Goal: Contribute content: Add original content to the website for others to see

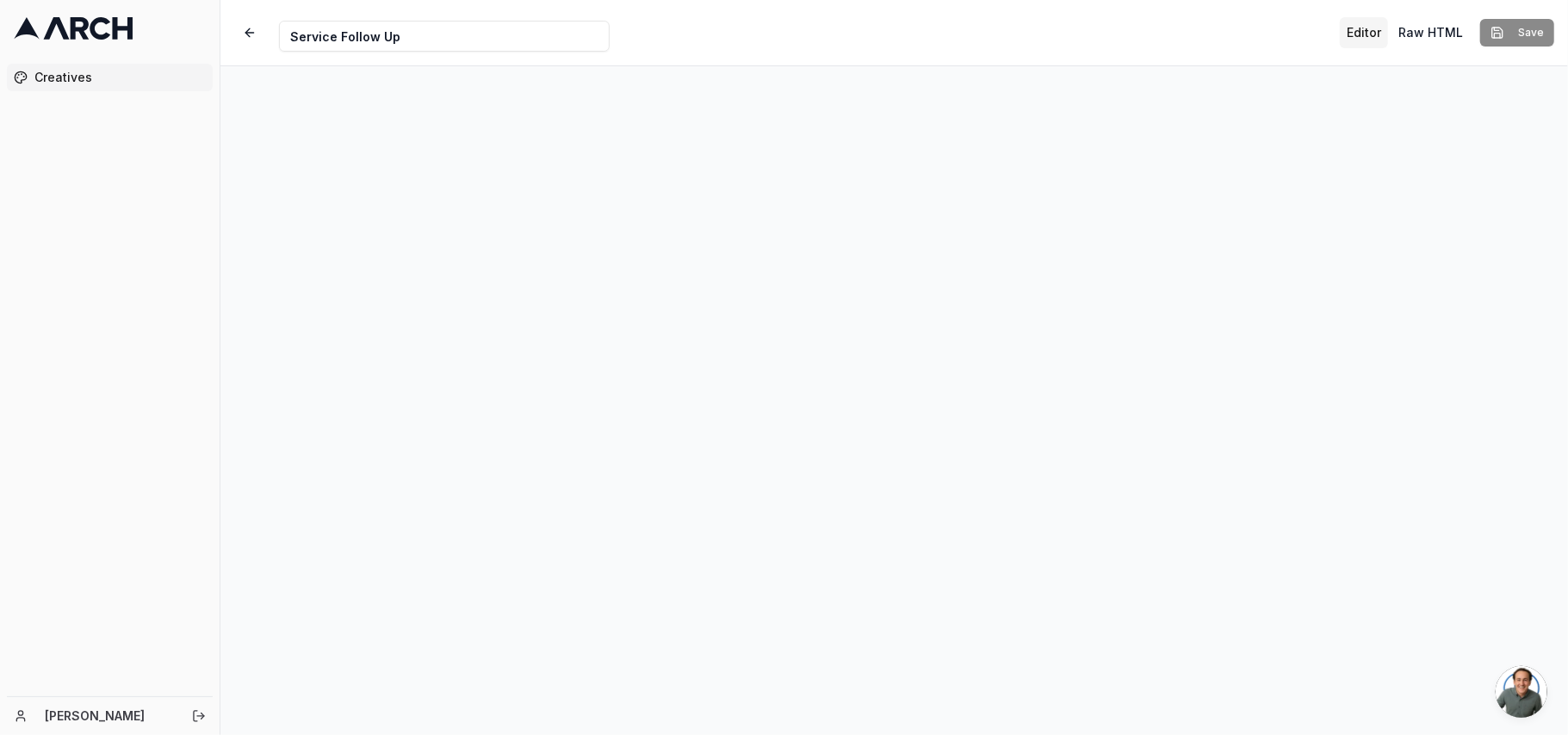
click at [1175, 23] on button "Editor" at bounding box center [1363, 33] width 48 height 31
click at [1175, 28] on button "Raw HTML" at bounding box center [1431, 33] width 79 height 31
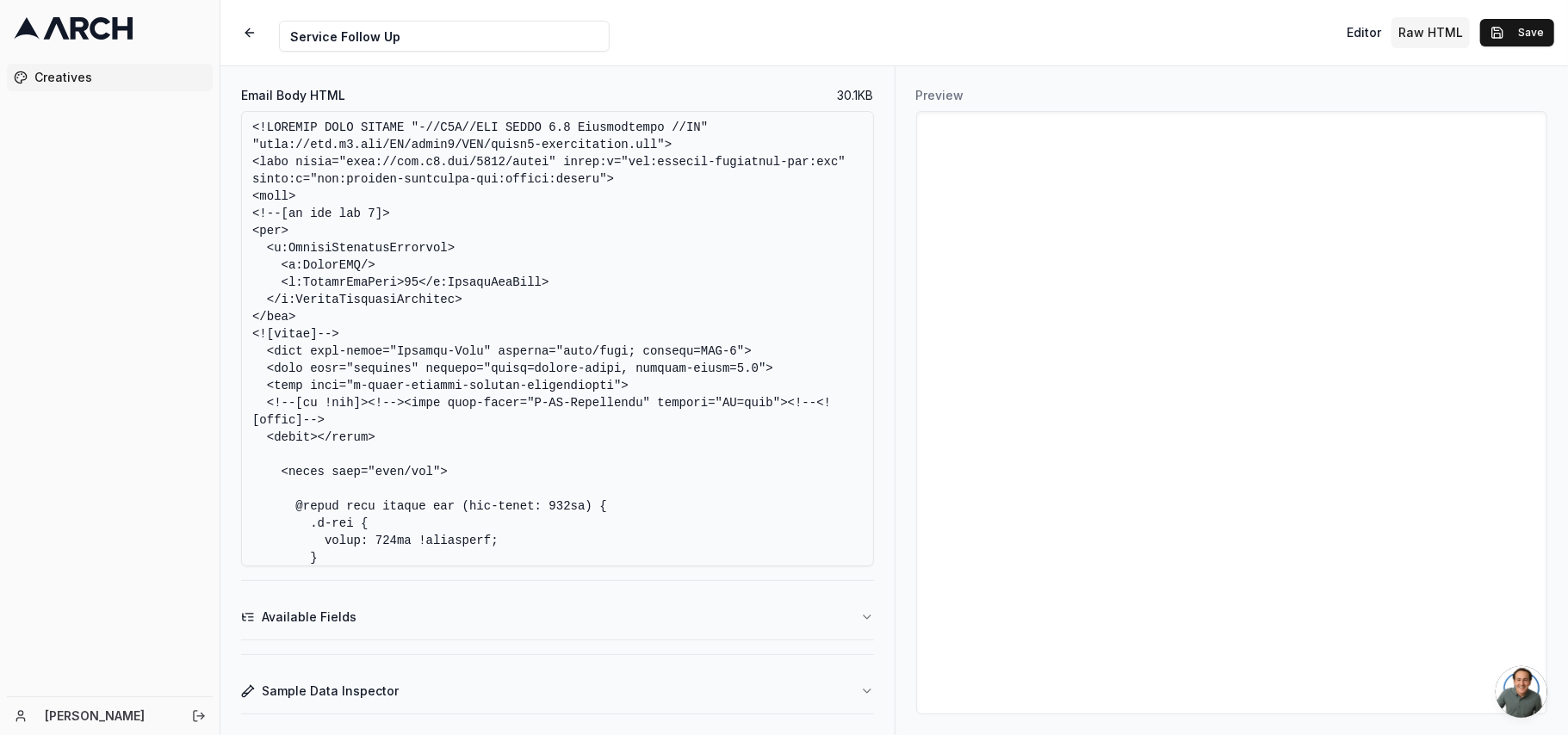
click at [515, 442] on textarea "Email Body HTML" at bounding box center [557, 339] width 633 height 456
click at [263, 24] on button "button" at bounding box center [249, 33] width 31 height 31
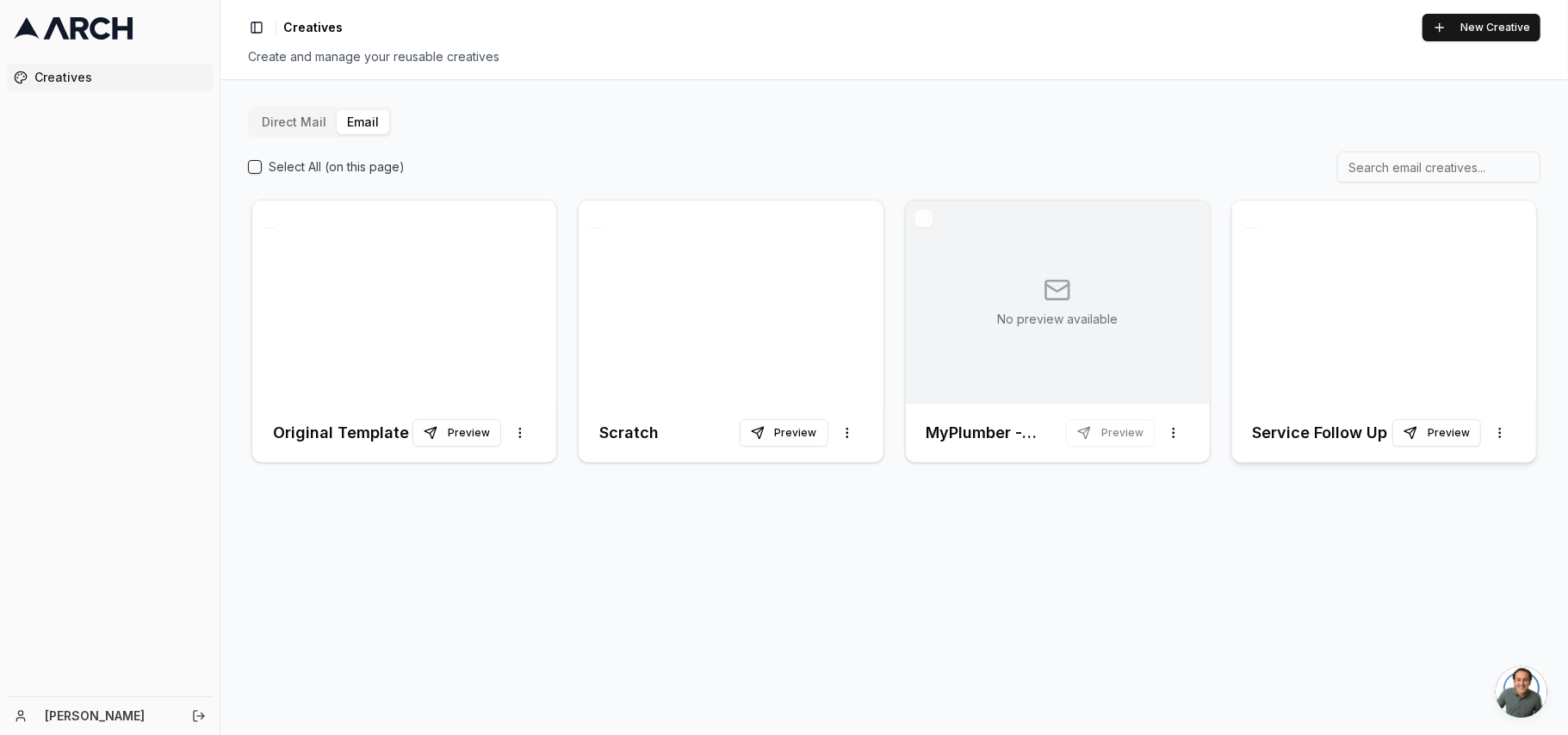
click at [1175, 268] on div at bounding box center [1384, 302] width 304 height 204
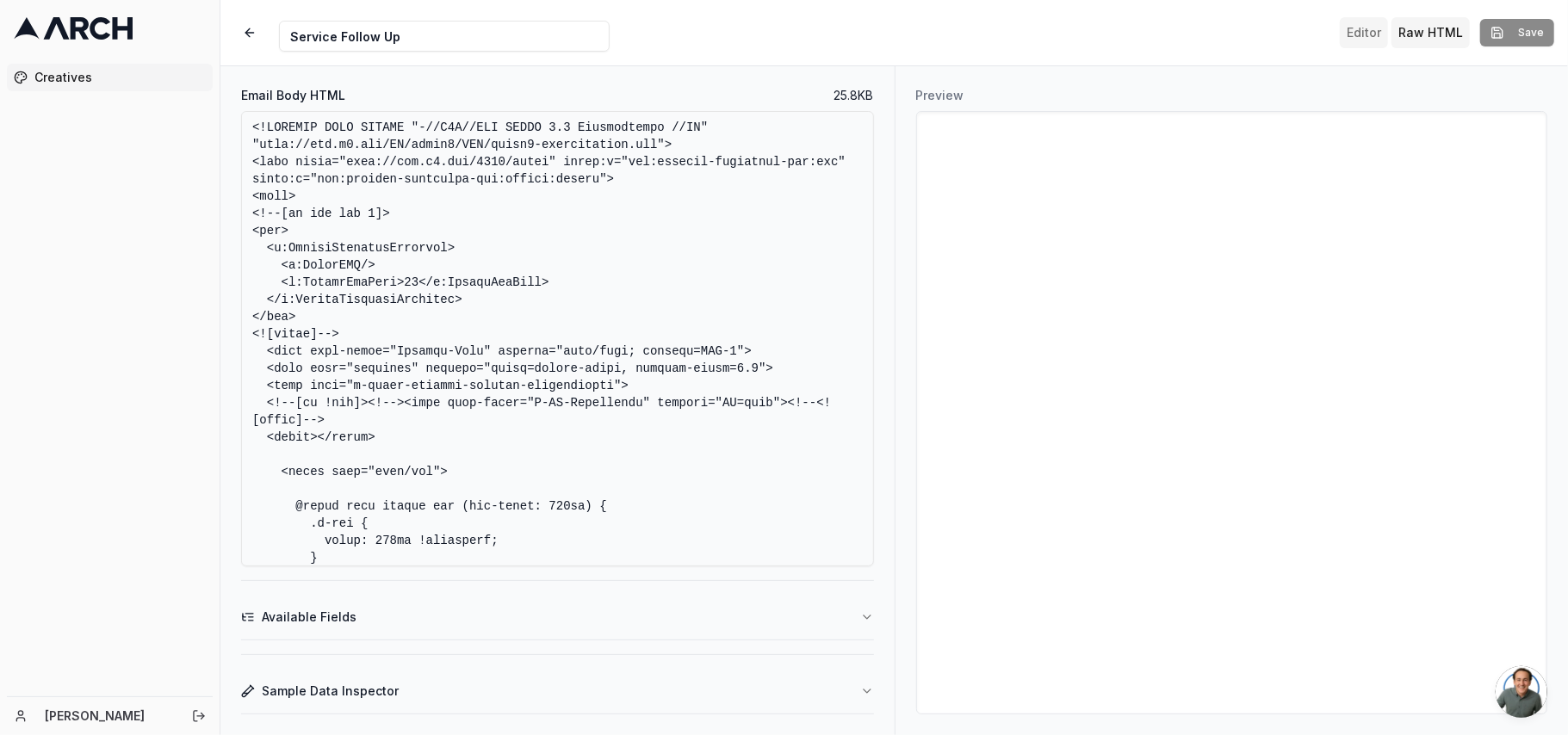
click at [1175, 28] on button "Editor" at bounding box center [1363, 33] width 48 height 31
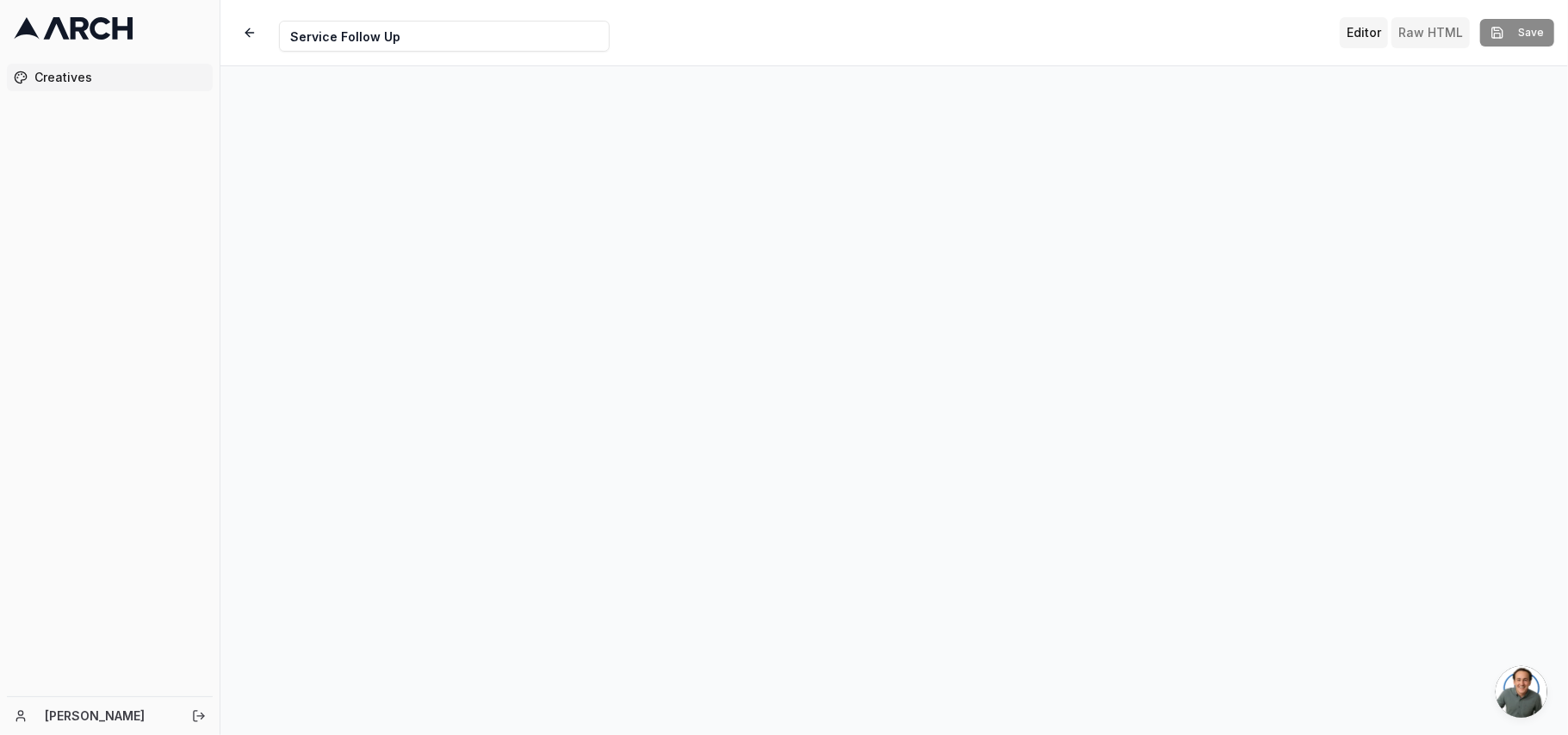
click at [1175, 37] on button "Raw HTML" at bounding box center [1431, 33] width 79 height 31
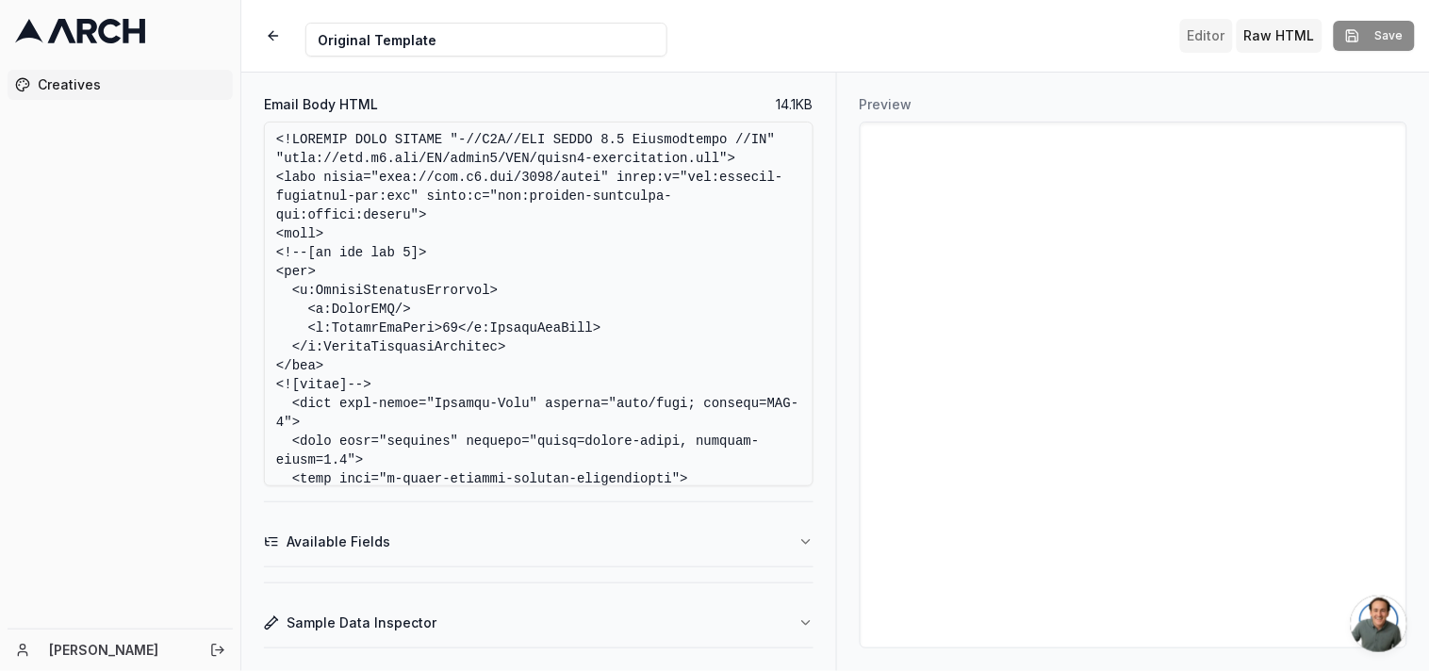
click at [1209, 41] on button "Editor" at bounding box center [1207, 36] width 53 height 34
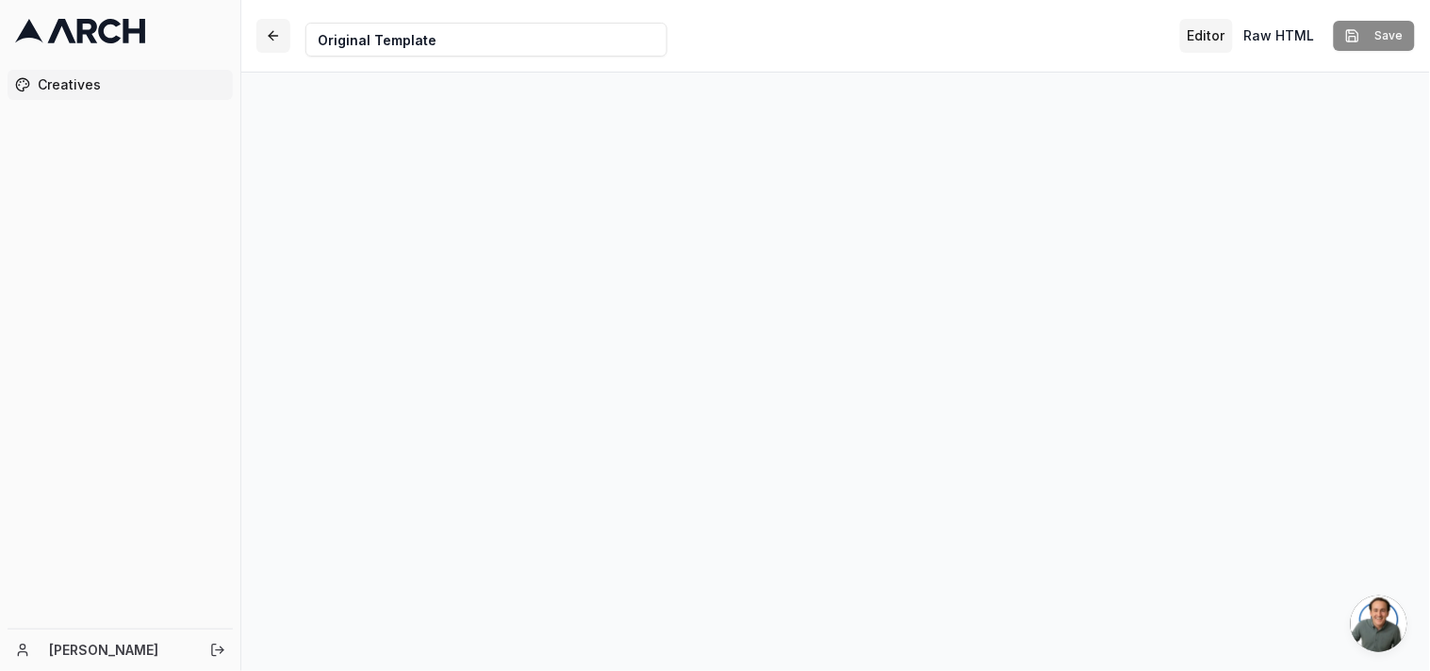
click at [272, 32] on button "button" at bounding box center [273, 36] width 34 height 34
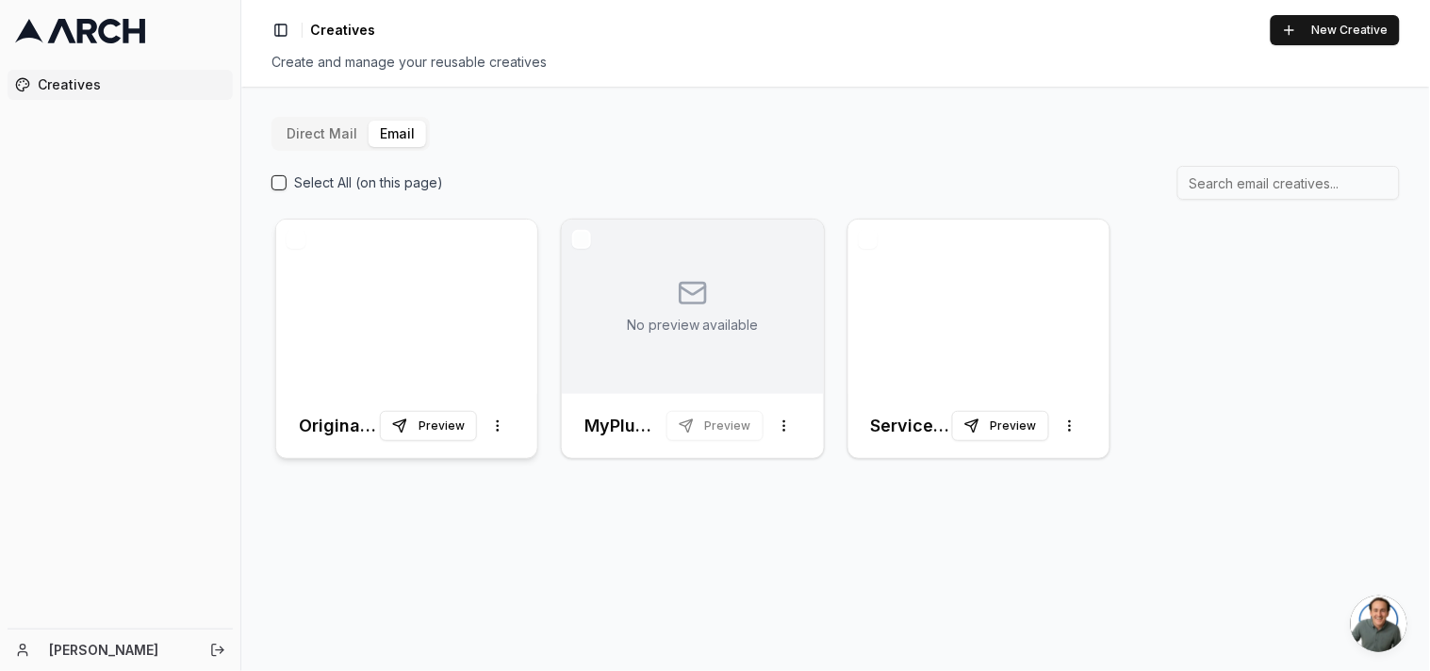
click at [422, 275] on div at bounding box center [406, 307] width 261 height 174
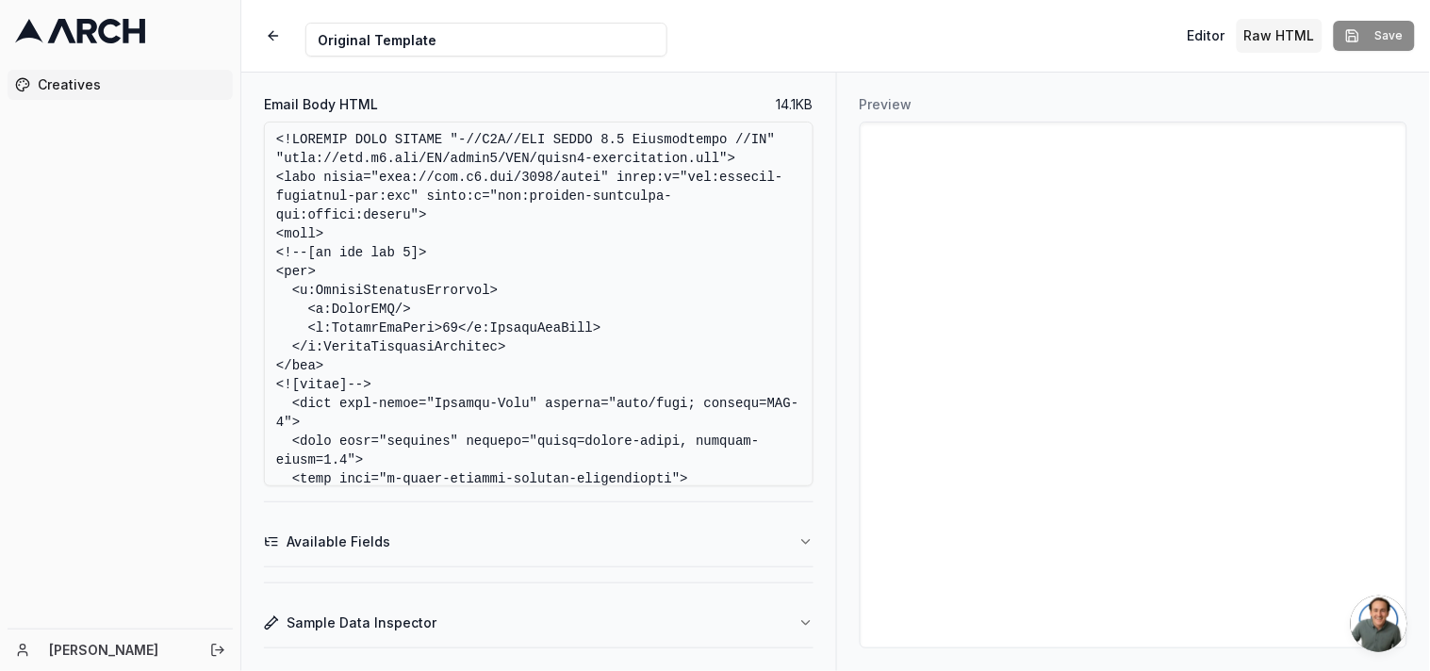
click at [497, 337] on textarea "Email Body HTML" at bounding box center [539, 304] width 550 height 365
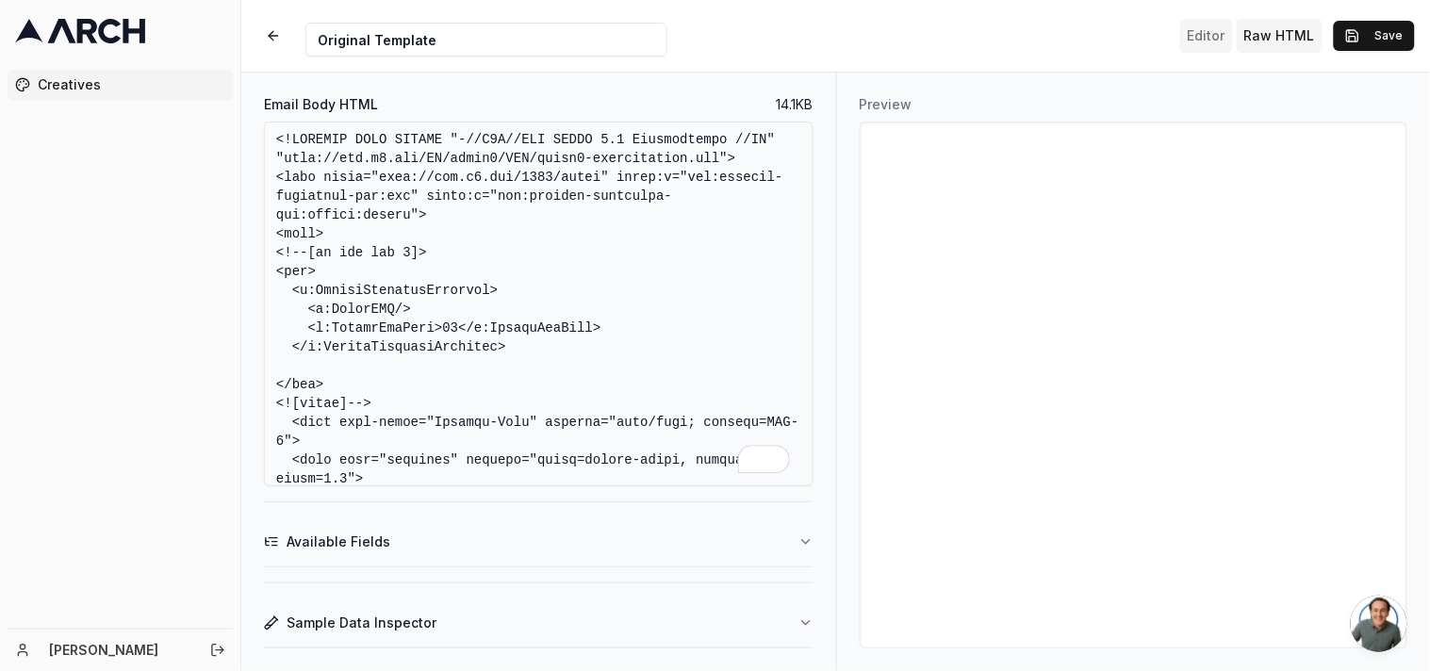
type textarea "<!DOCTYPE HTML PUBLIC "-//W3C//DTD XHTML 1.0 Transitional //EN" "[URL][DOMAIN_N…"
click at [1213, 28] on button "Editor" at bounding box center [1207, 36] width 53 height 34
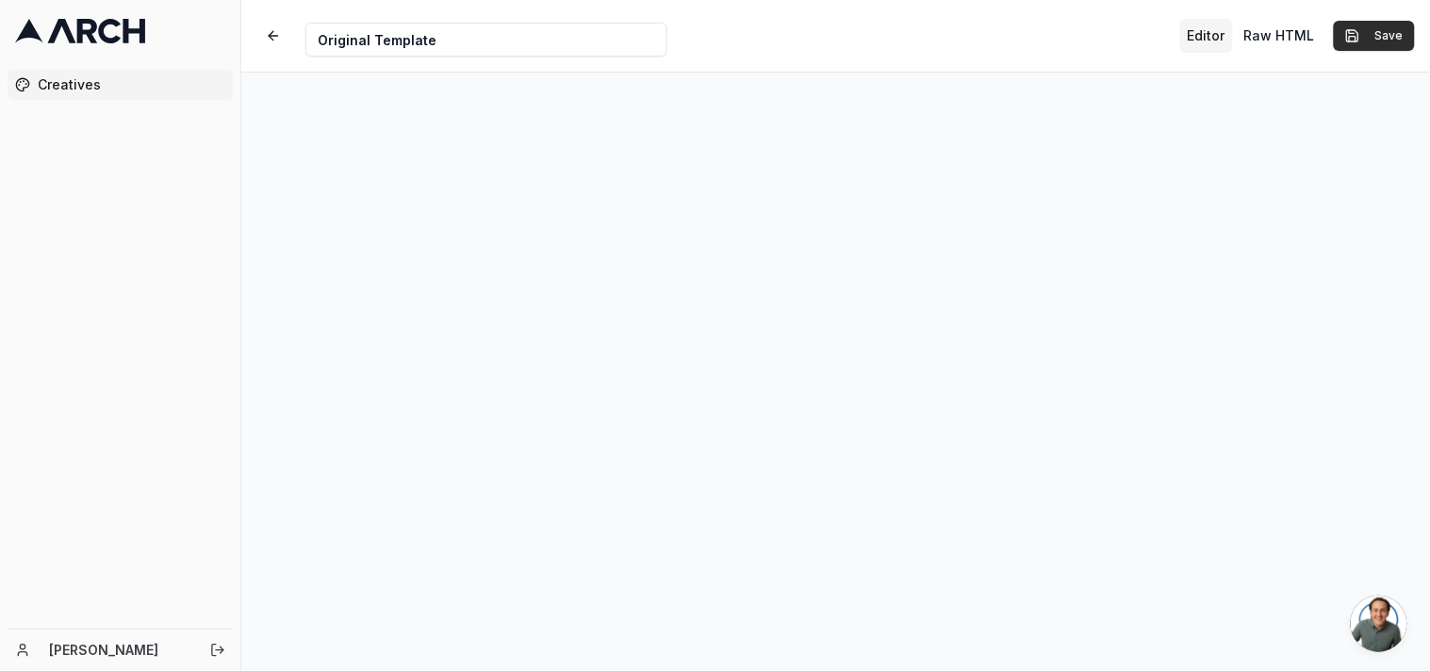
click at [1384, 38] on button "Save" at bounding box center [1374, 36] width 81 height 30
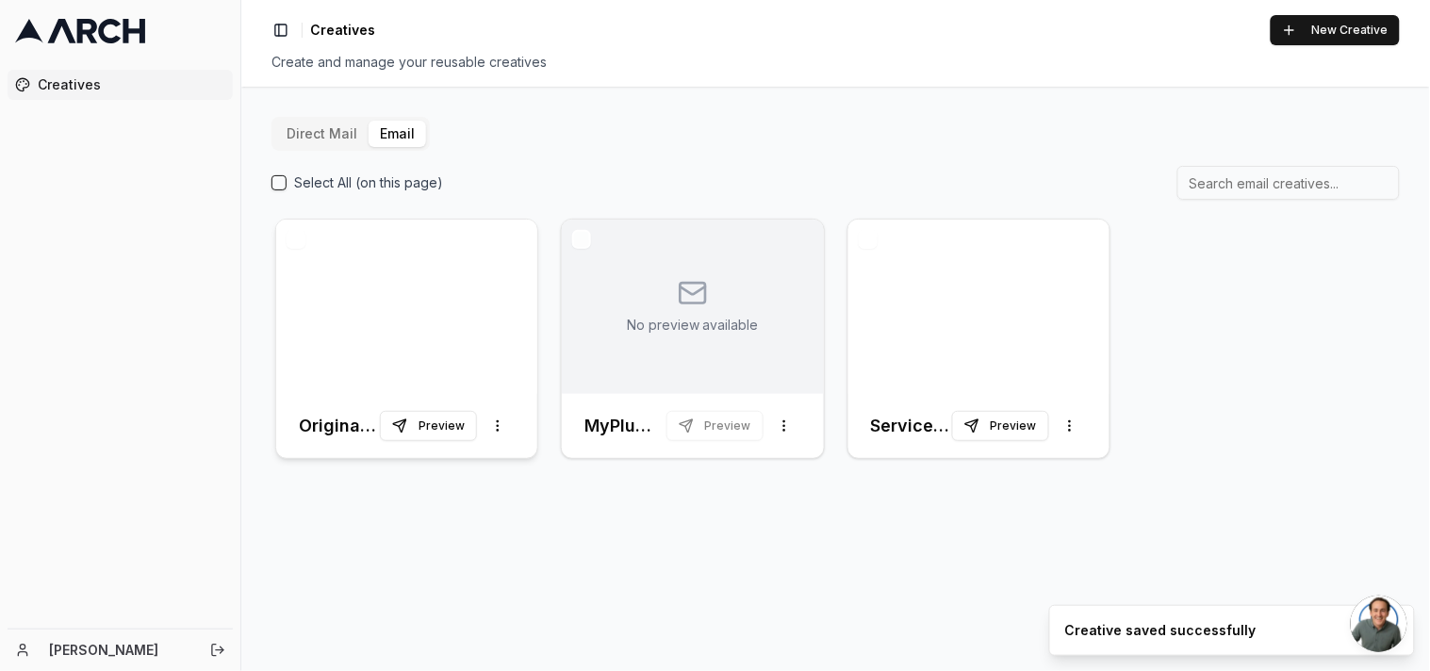
click at [407, 311] on div at bounding box center [406, 307] width 261 height 174
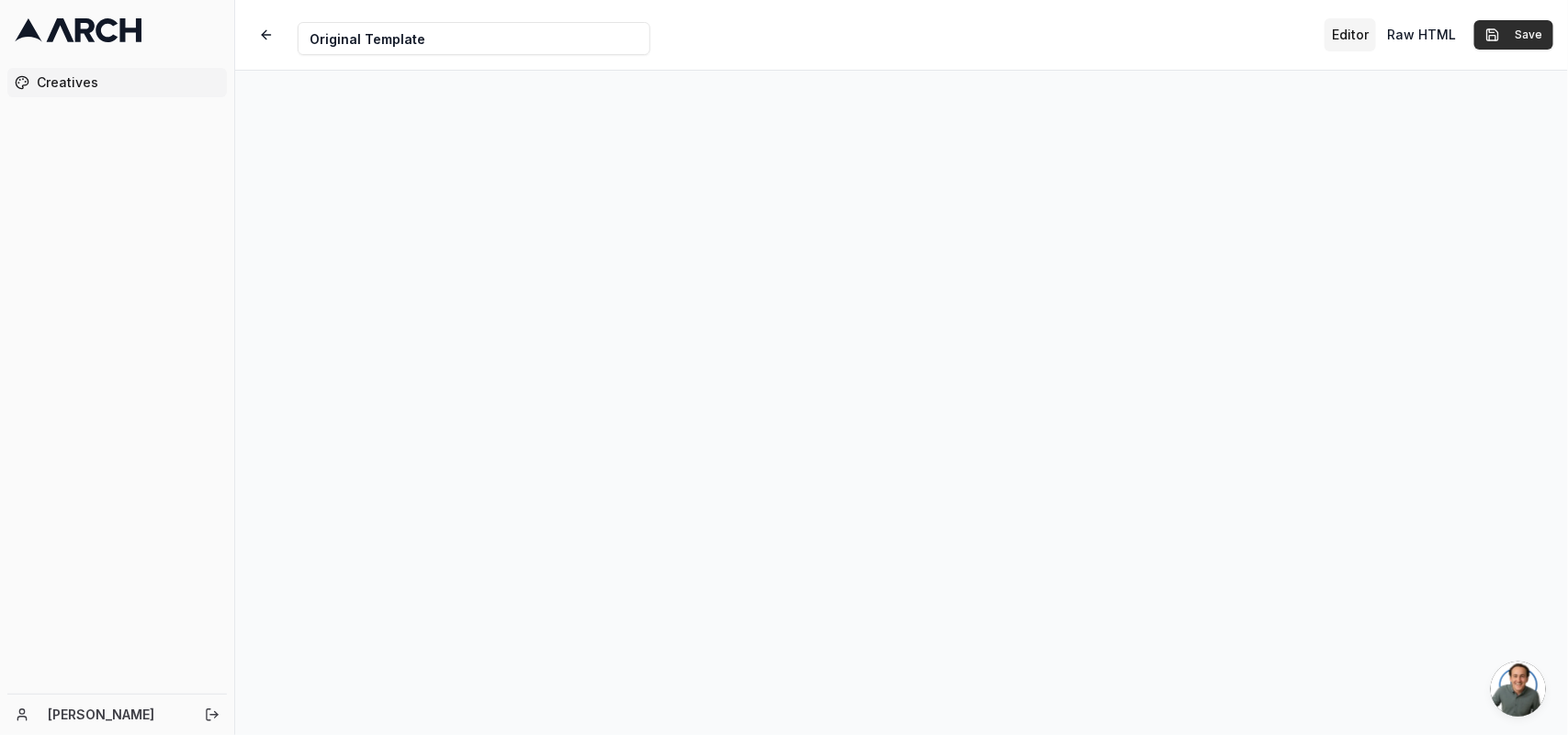
click at [1392, 33] on button "Save" at bounding box center [1512, 35] width 79 height 29
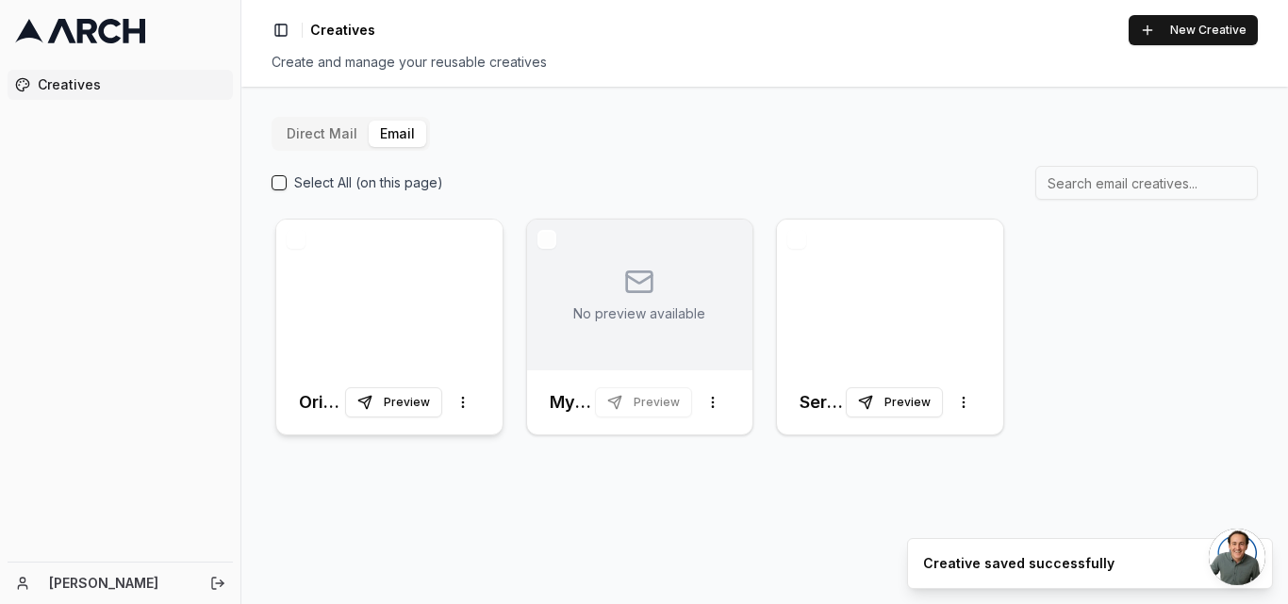
click at [385, 318] on div at bounding box center [389, 295] width 226 height 151
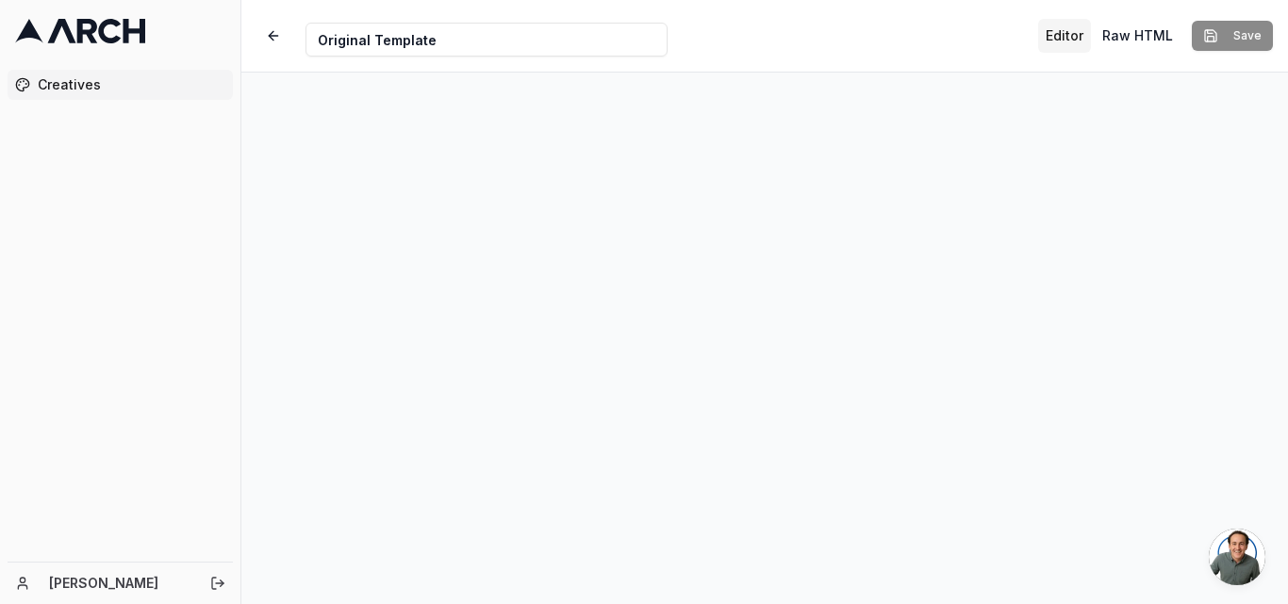
click at [1070, 31] on button "Editor" at bounding box center [1064, 36] width 53 height 34
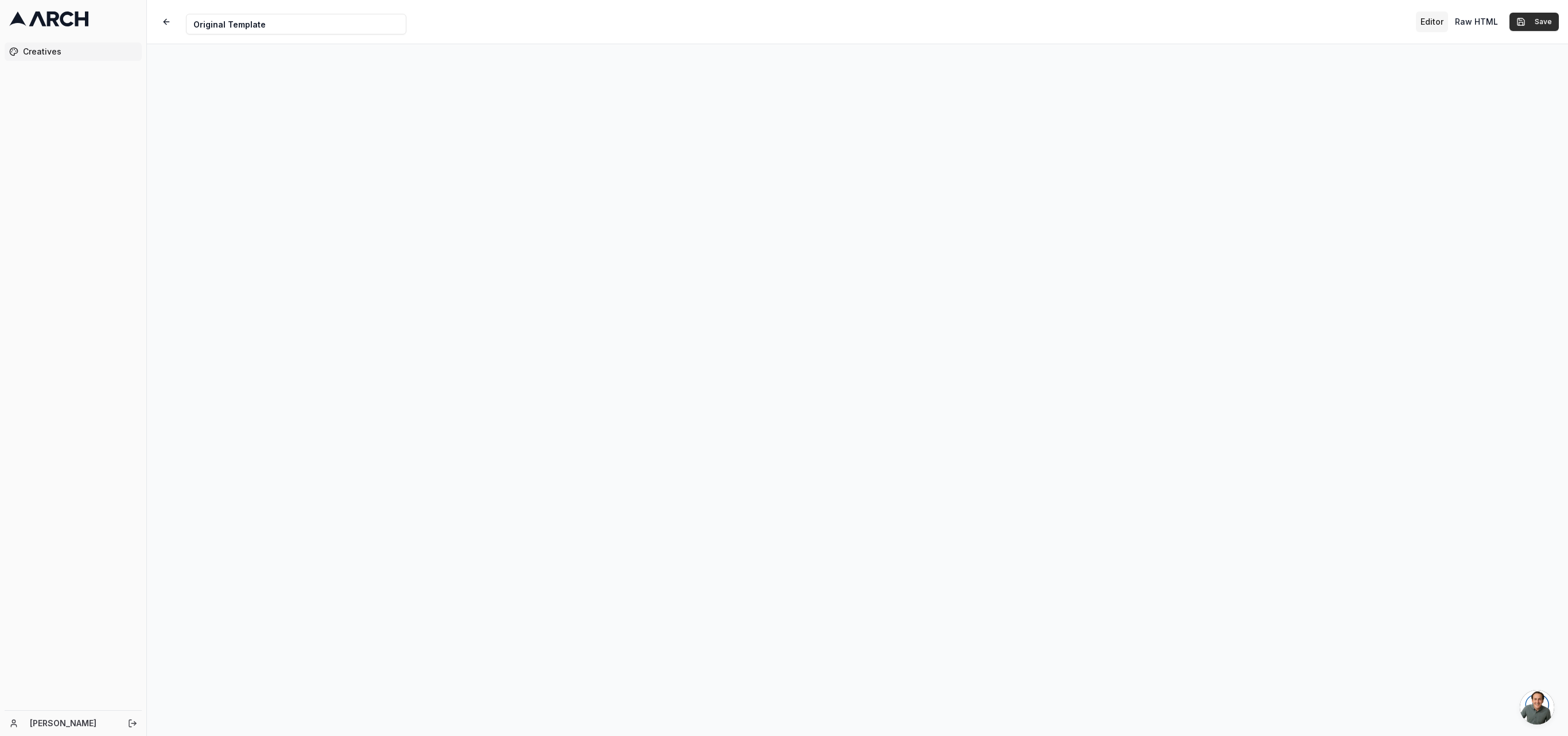
click at [870, 22] on button "Save" at bounding box center [1534, 22] width 49 height 18
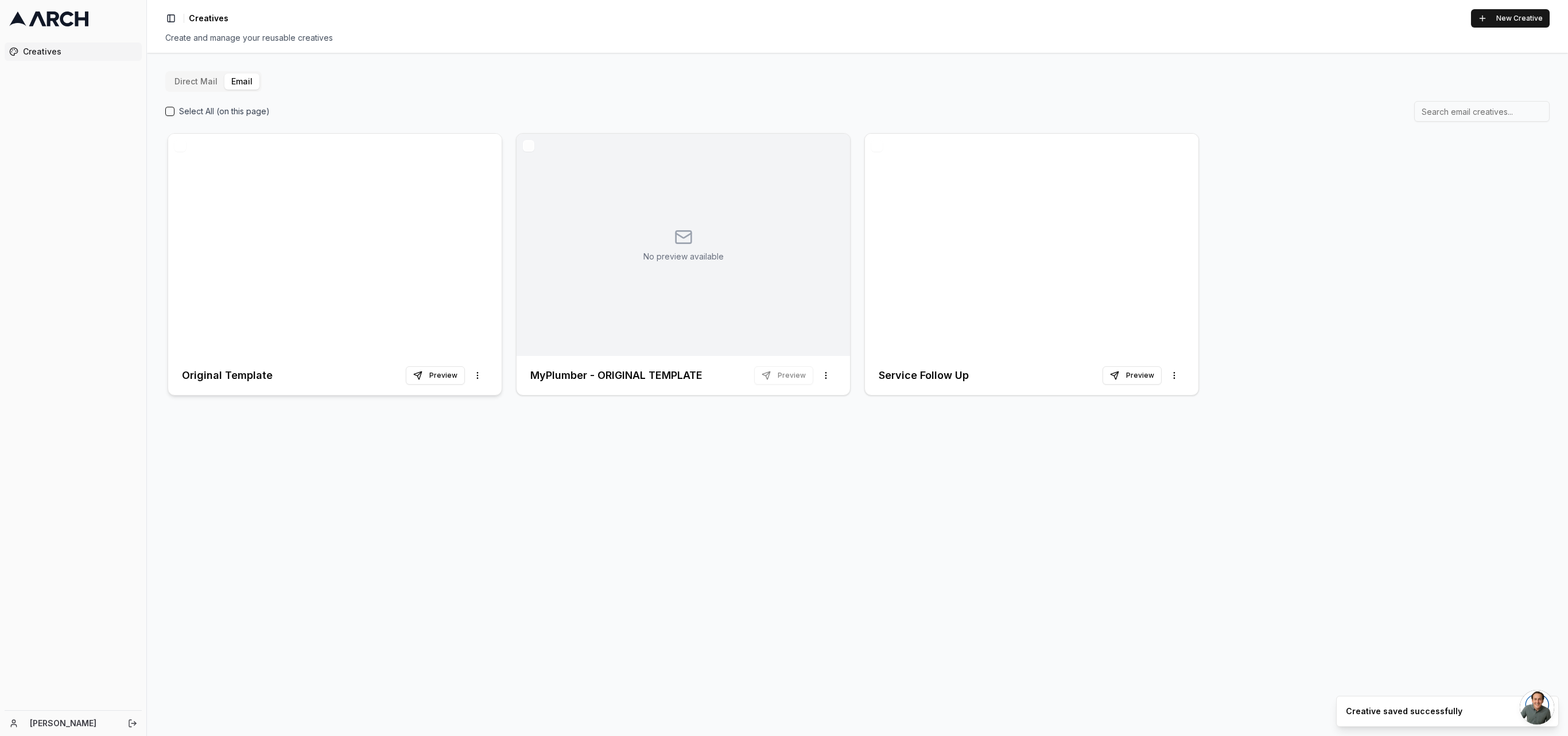
click at [334, 257] on div at bounding box center [335, 245] width 334 height 222
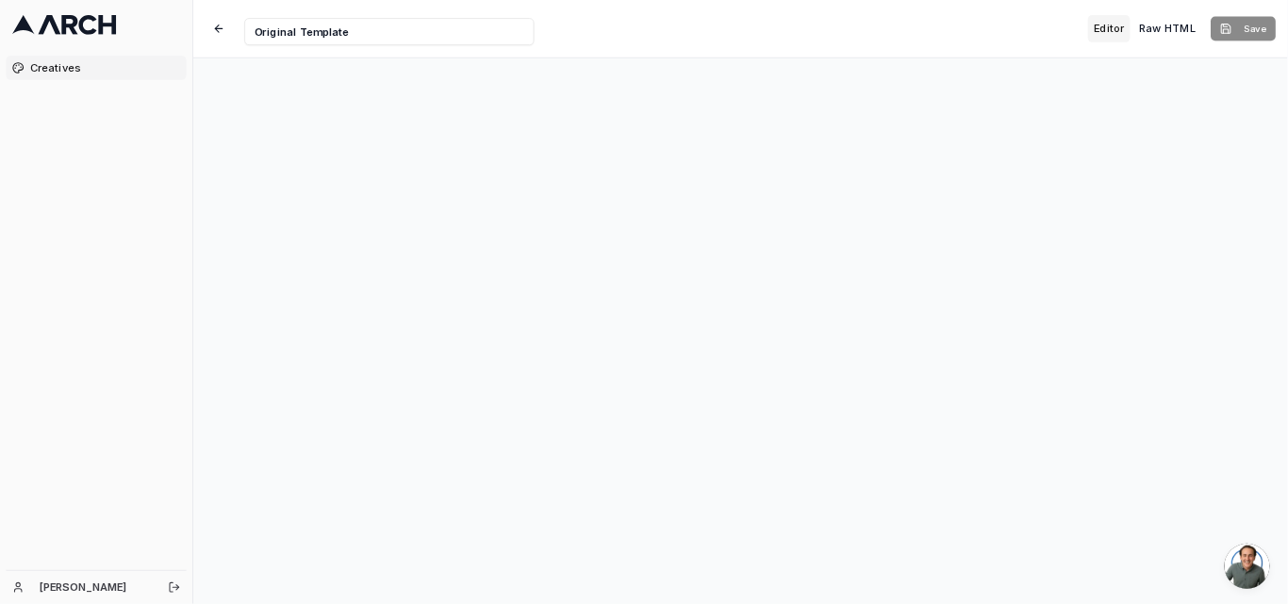
scroll to position [54, 0]
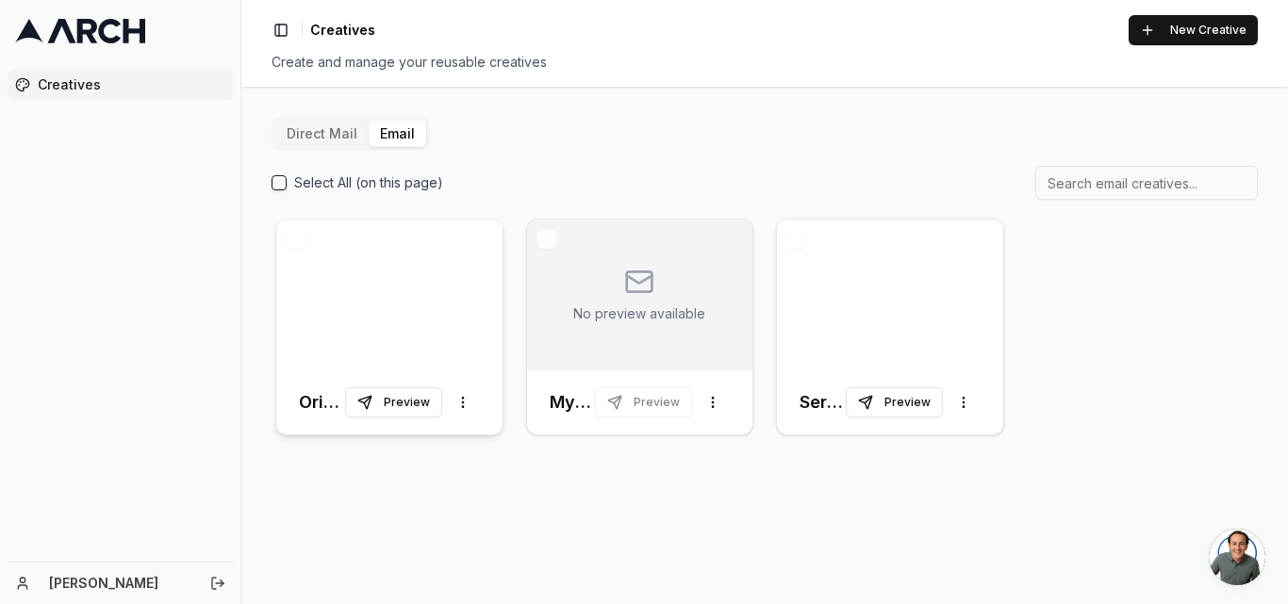
click at [438, 320] on div at bounding box center [389, 295] width 226 height 151
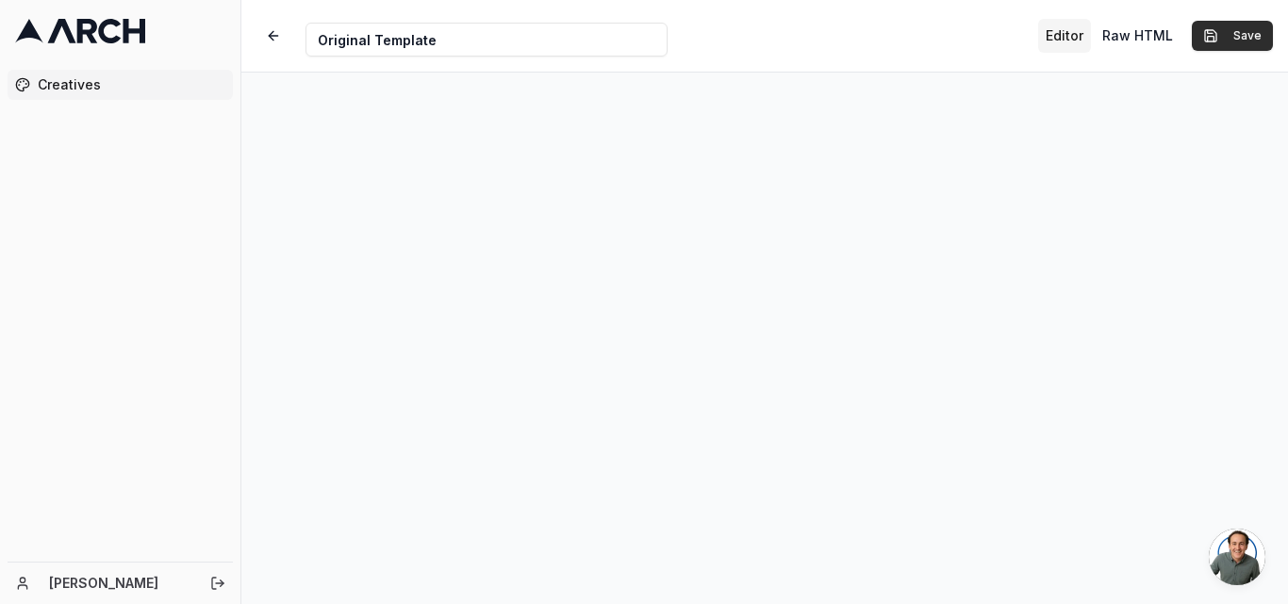
click at [1251, 25] on button "Save" at bounding box center [1232, 36] width 81 height 30
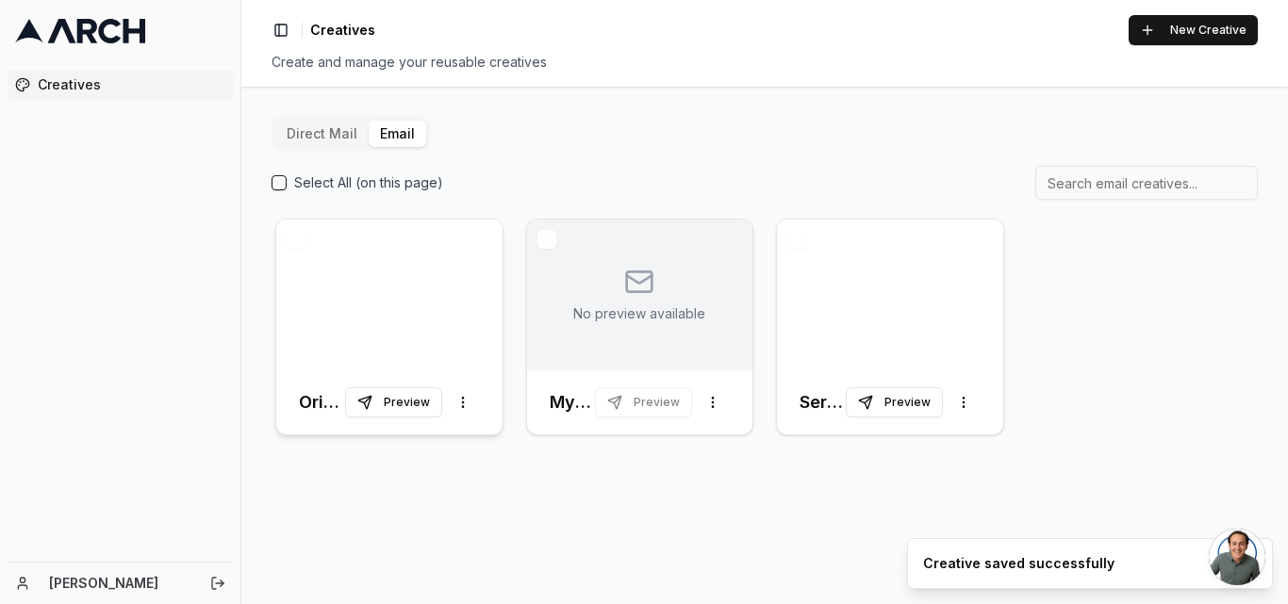
click at [375, 295] on div at bounding box center [389, 295] width 226 height 151
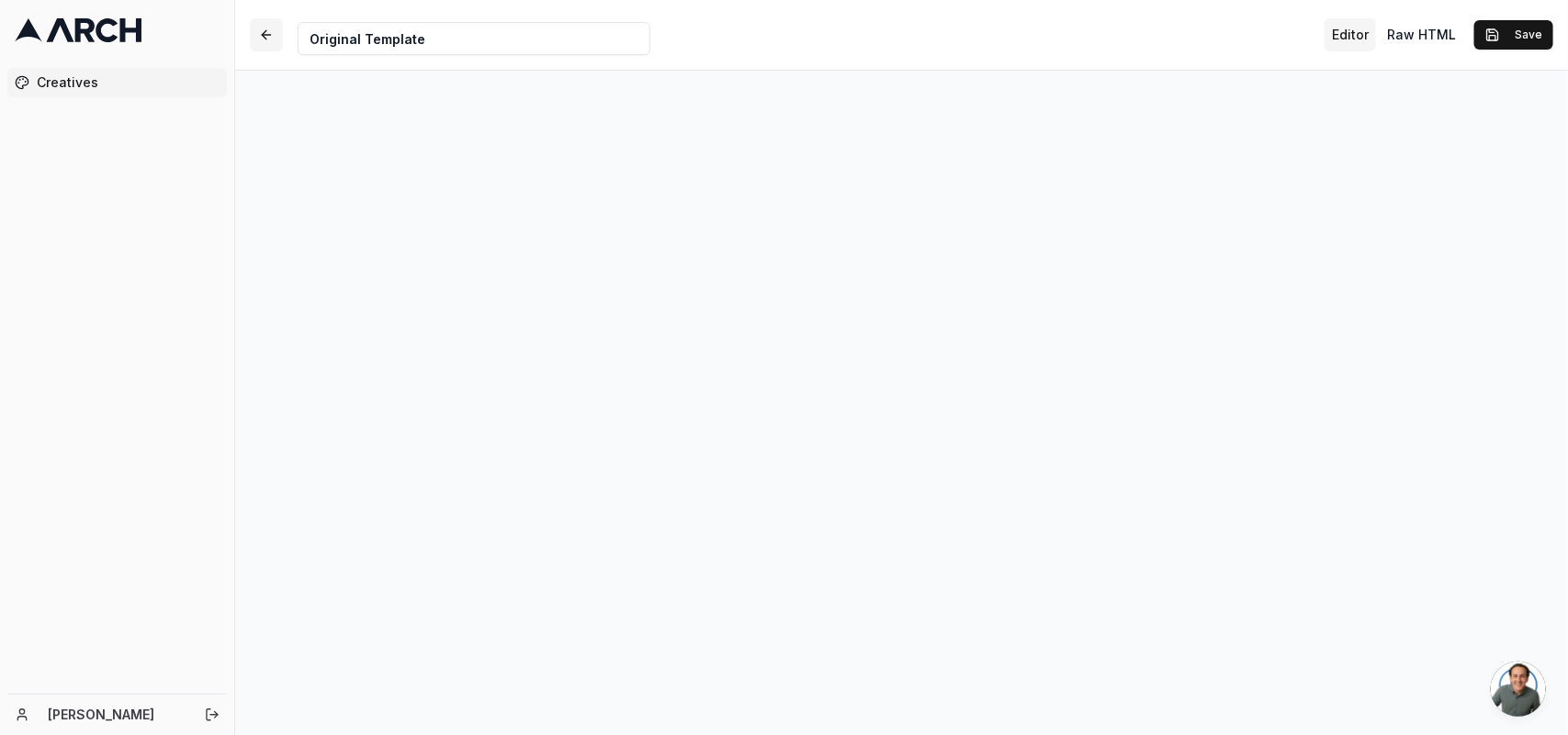
click at [257, 23] on button "button" at bounding box center [266, 35] width 33 height 33
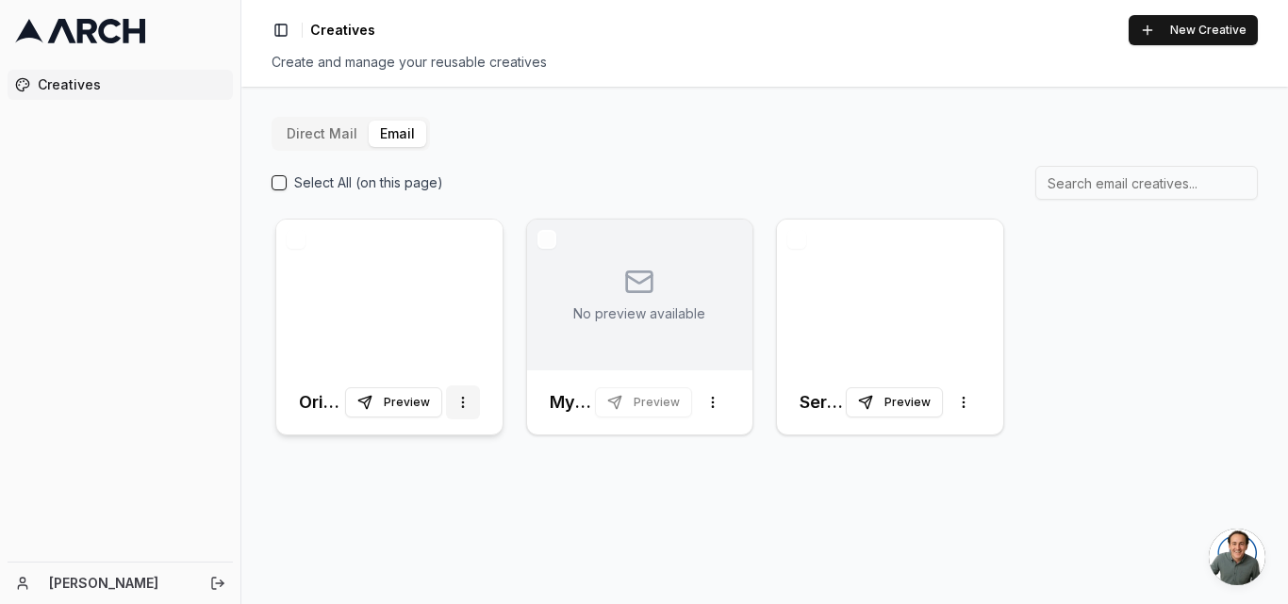
click at [466, 396] on html "Creatives [PERSON_NAME] Toggle Sidebar Creatives New Creative Create and manage…" at bounding box center [644, 302] width 1288 height 604
click at [462, 400] on html "Creatives [PERSON_NAME] Toggle Sidebar Creatives New Creative Create and manage…" at bounding box center [644, 302] width 1288 height 604
click at [272, 183] on button "Select All (on this page)" at bounding box center [279, 182] width 15 height 15
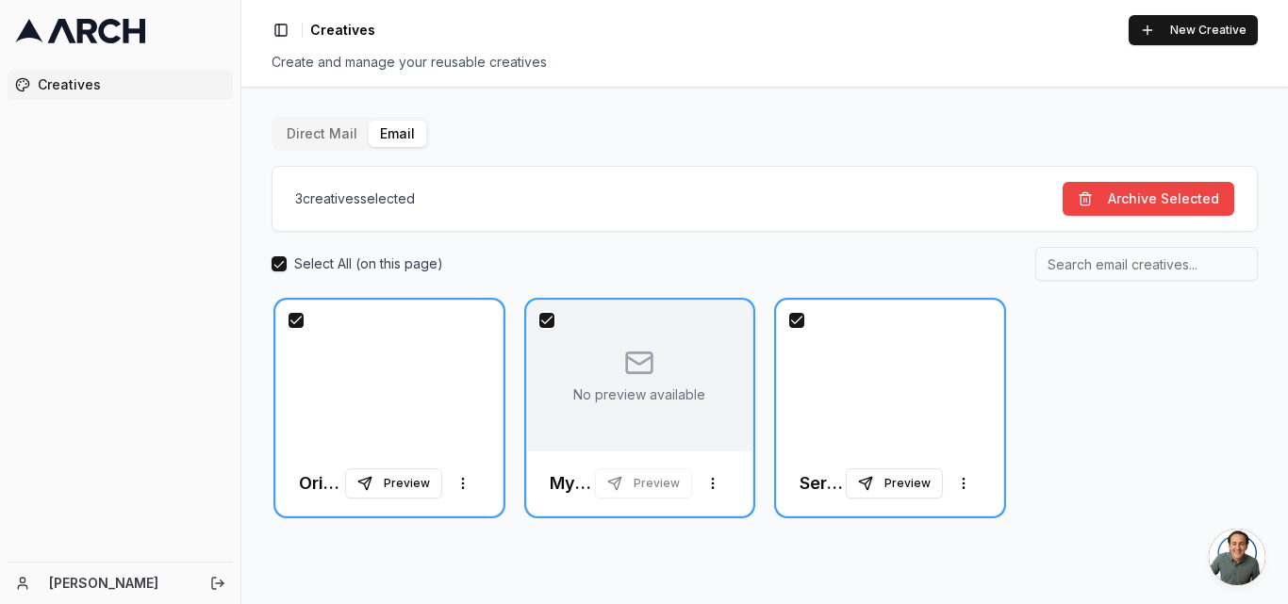
click at [541, 317] on button "button" at bounding box center [546, 320] width 19 height 19
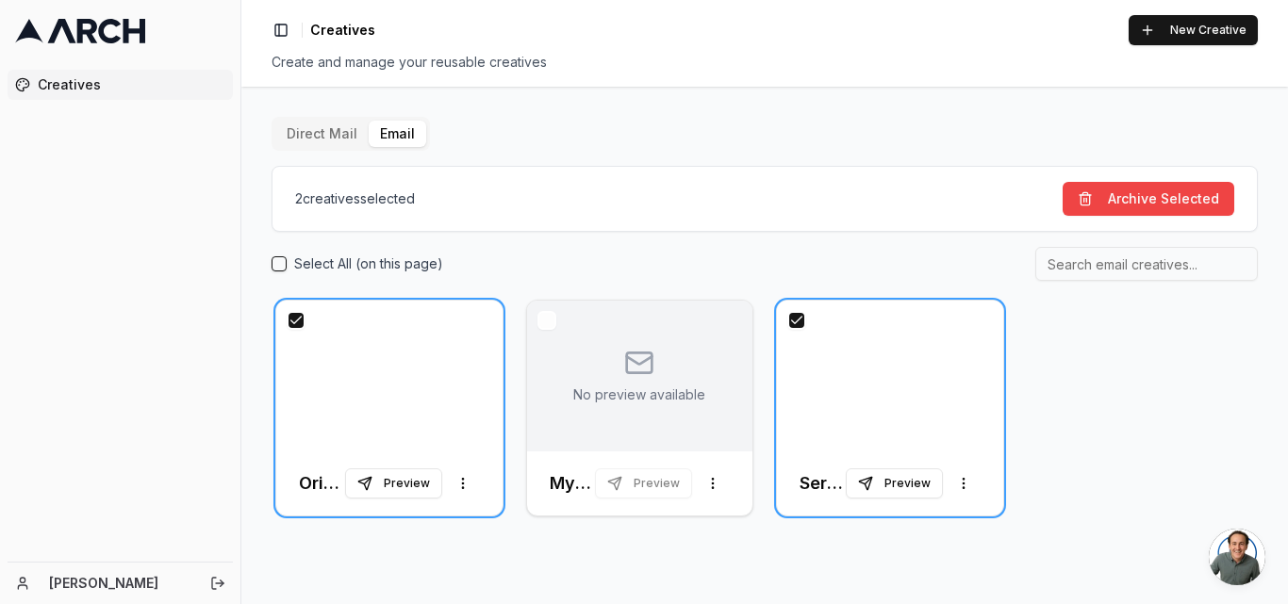
click at [800, 322] on button "button" at bounding box center [796, 320] width 19 height 19
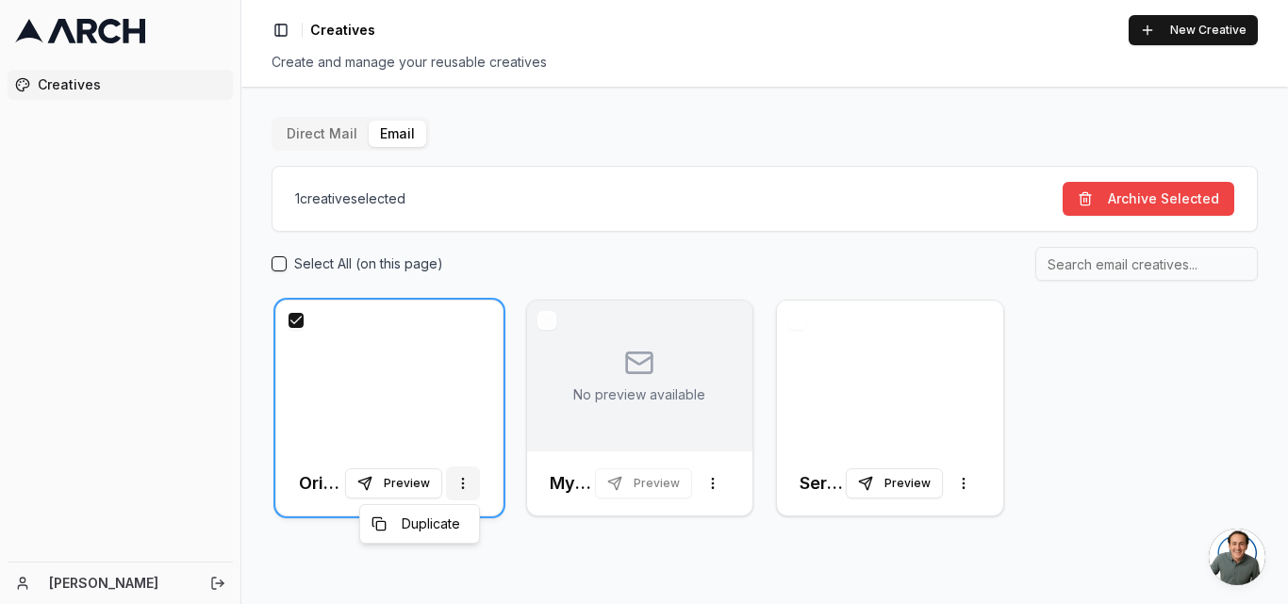
click at [468, 487] on html "Creatives [PERSON_NAME] Toggle Sidebar Creatives New Creative Create and manage…" at bounding box center [644, 302] width 1288 height 604
click at [1156, 197] on button "Archive Selected" at bounding box center [1149, 199] width 172 height 34
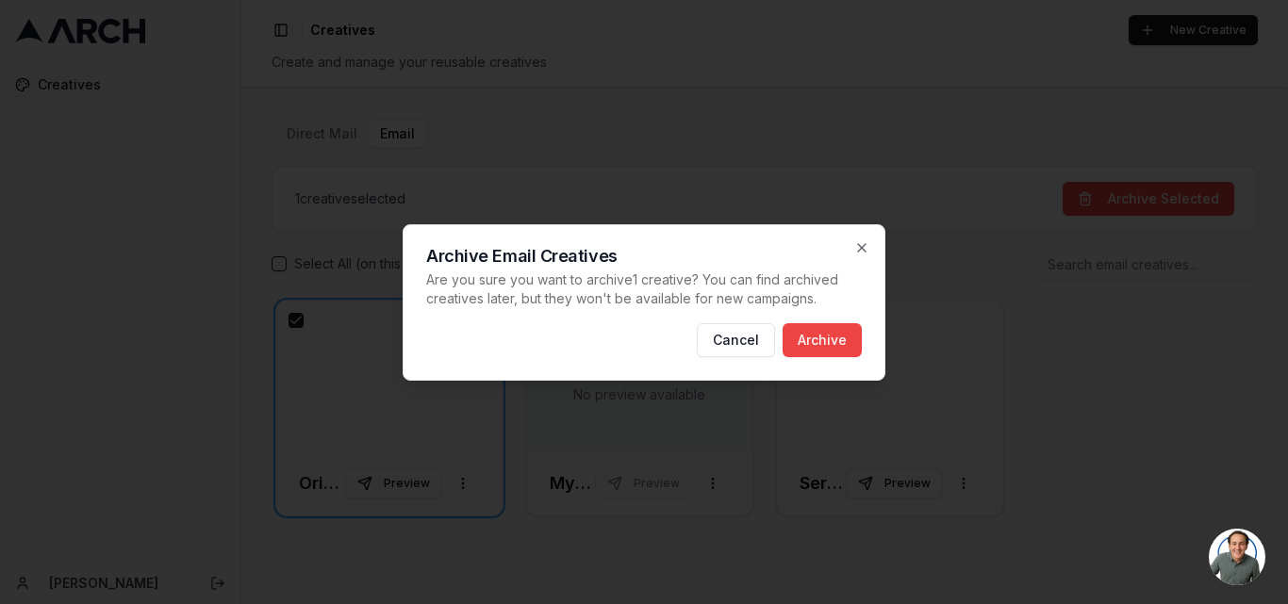
click at [832, 339] on button "Archive" at bounding box center [822, 340] width 79 height 34
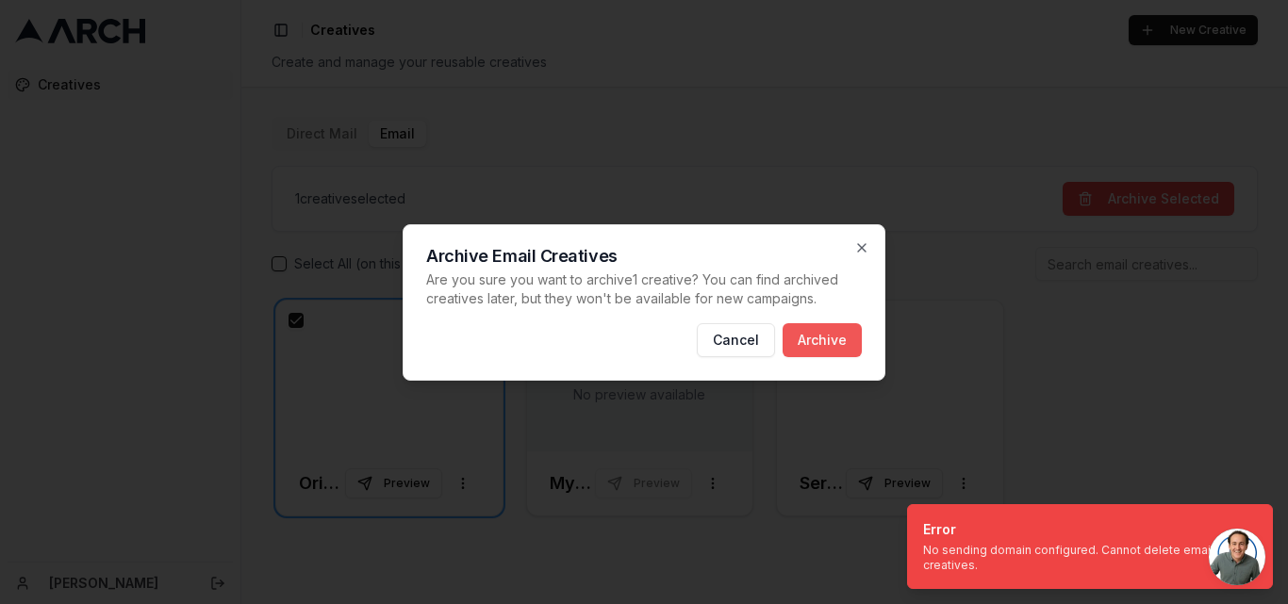
click at [818, 347] on button "Archive" at bounding box center [822, 340] width 79 height 34
click at [861, 240] on icon "button" at bounding box center [861, 247] width 15 height 15
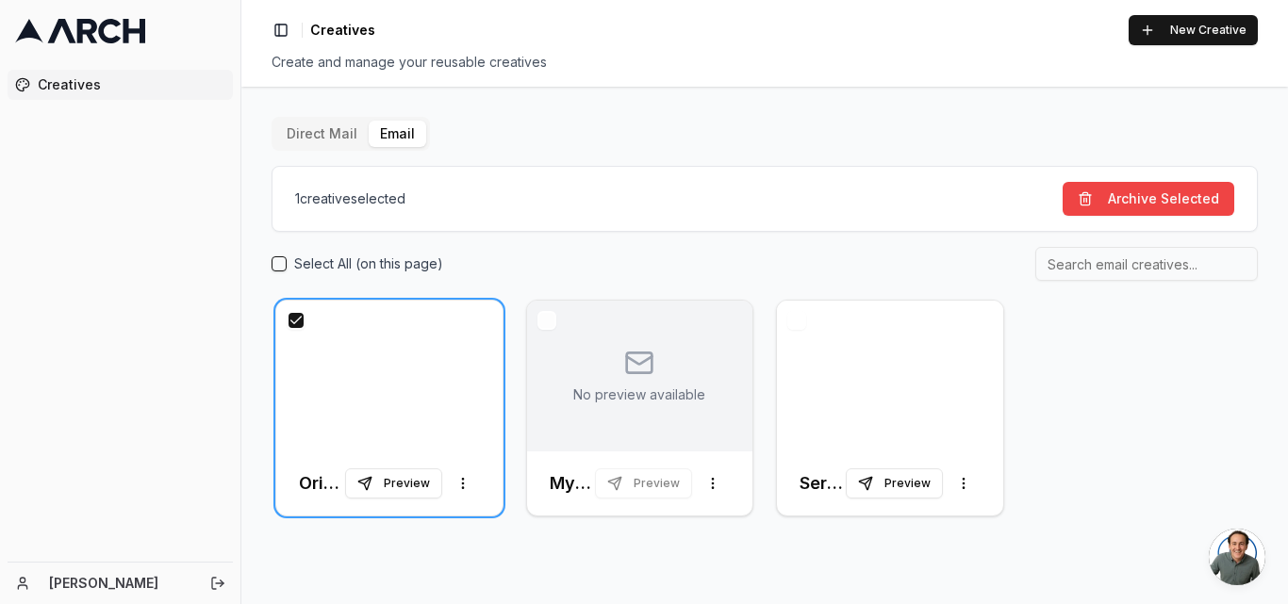
click at [289, 322] on button "button" at bounding box center [296, 320] width 19 height 19
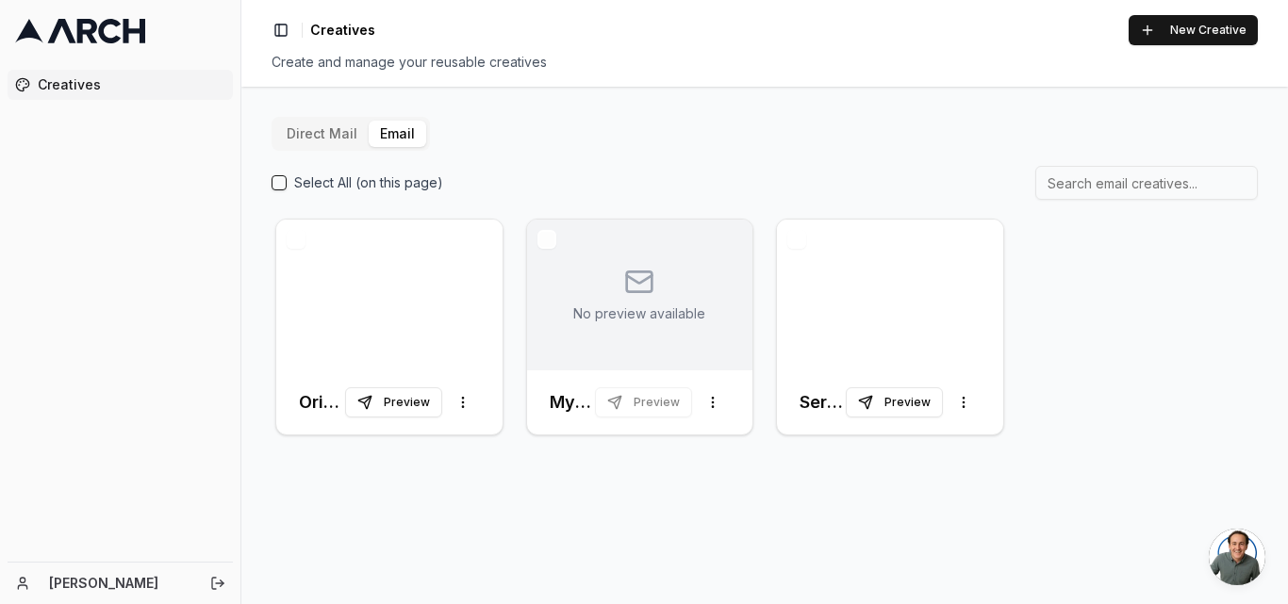
drag, startPoint x: 386, startPoint y: 292, endPoint x: 195, endPoint y: 365, distance: 203.8
click at [195, 369] on div "Creatives" at bounding box center [120, 312] width 240 height 500
click at [1218, 25] on button "New Creative" at bounding box center [1193, 30] width 129 height 30
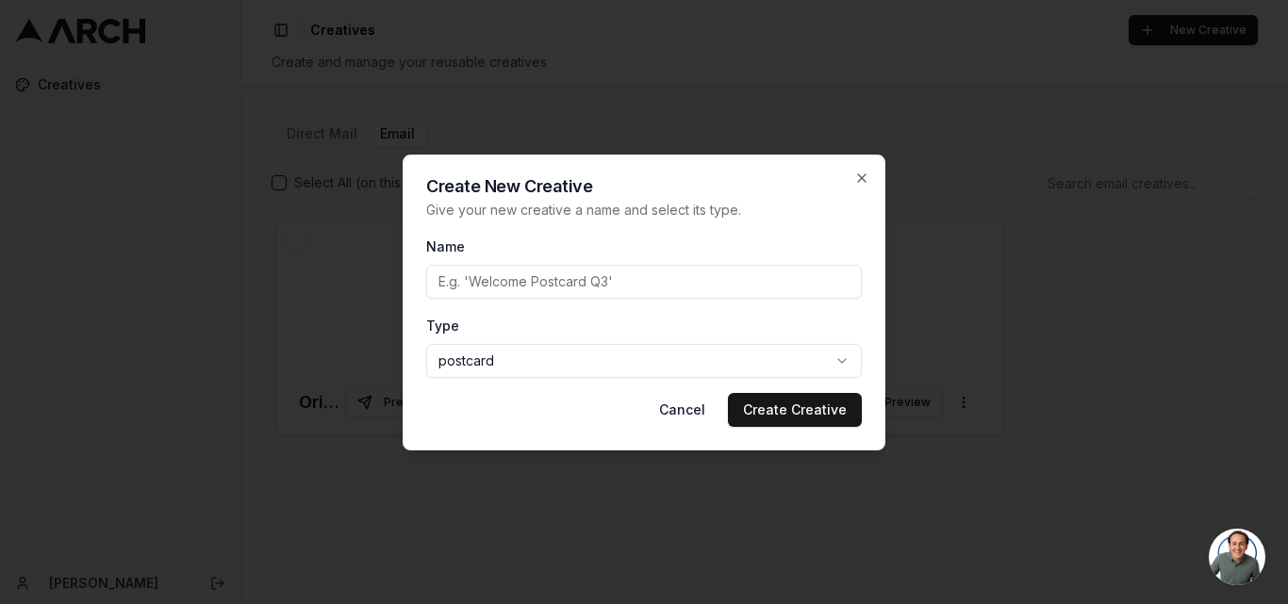
click at [551, 357] on body "Creatives [PERSON_NAME] Toggle Sidebar Creatives New Creative Create and manage…" at bounding box center [644, 302] width 1288 height 604
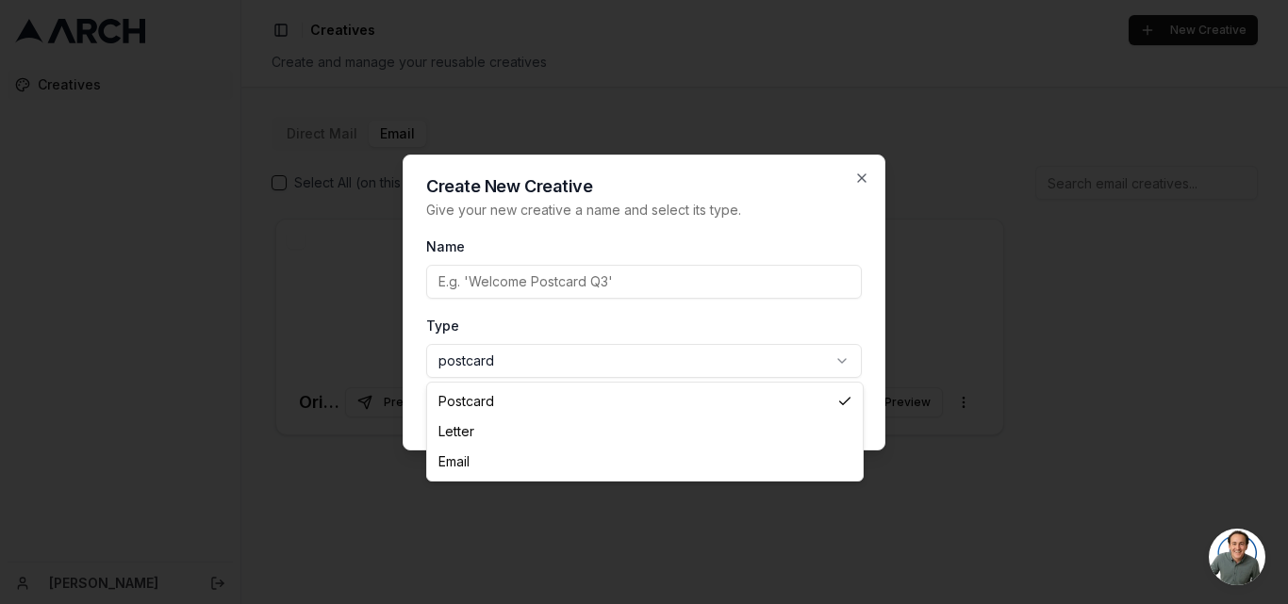
select select "email"
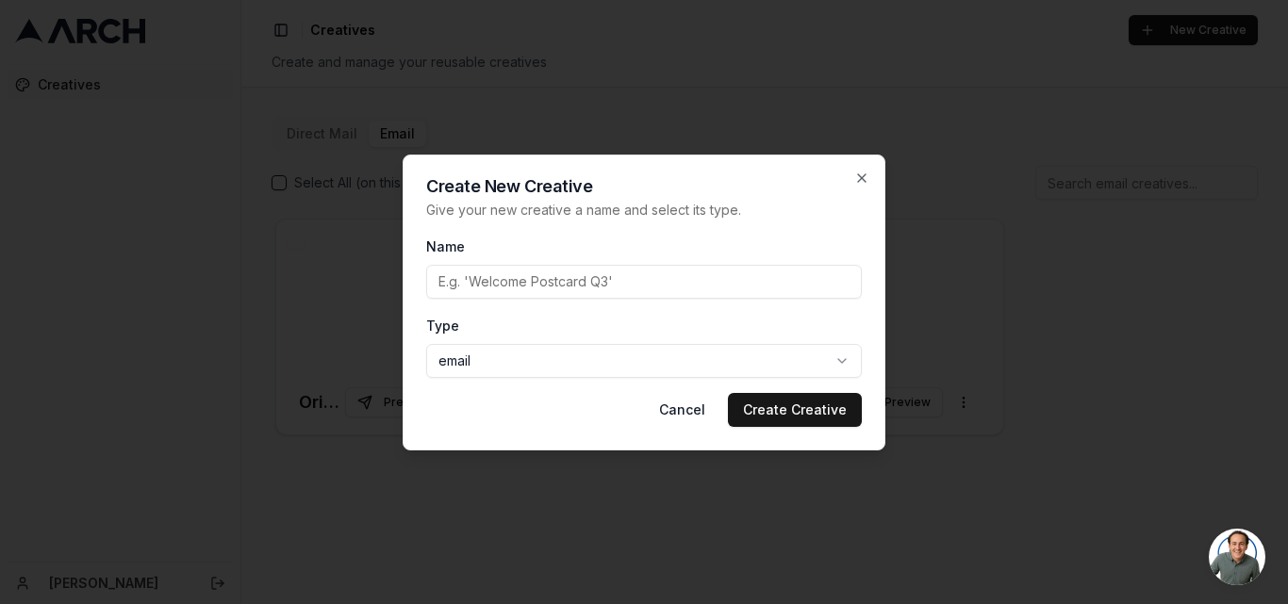
click at [553, 282] on input "Name" at bounding box center [644, 282] width 436 height 34
type input "Original Template"
click at [859, 182] on icon "button" at bounding box center [861, 178] width 15 height 15
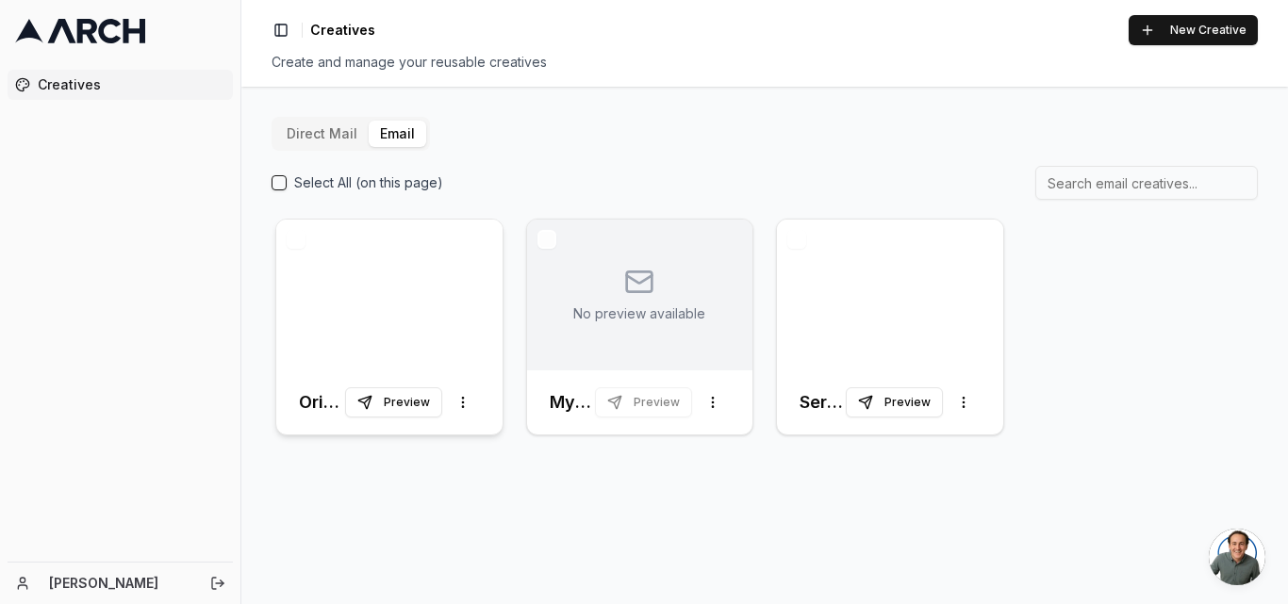
click at [438, 301] on div at bounding box center [389, 295] width 226 height 151
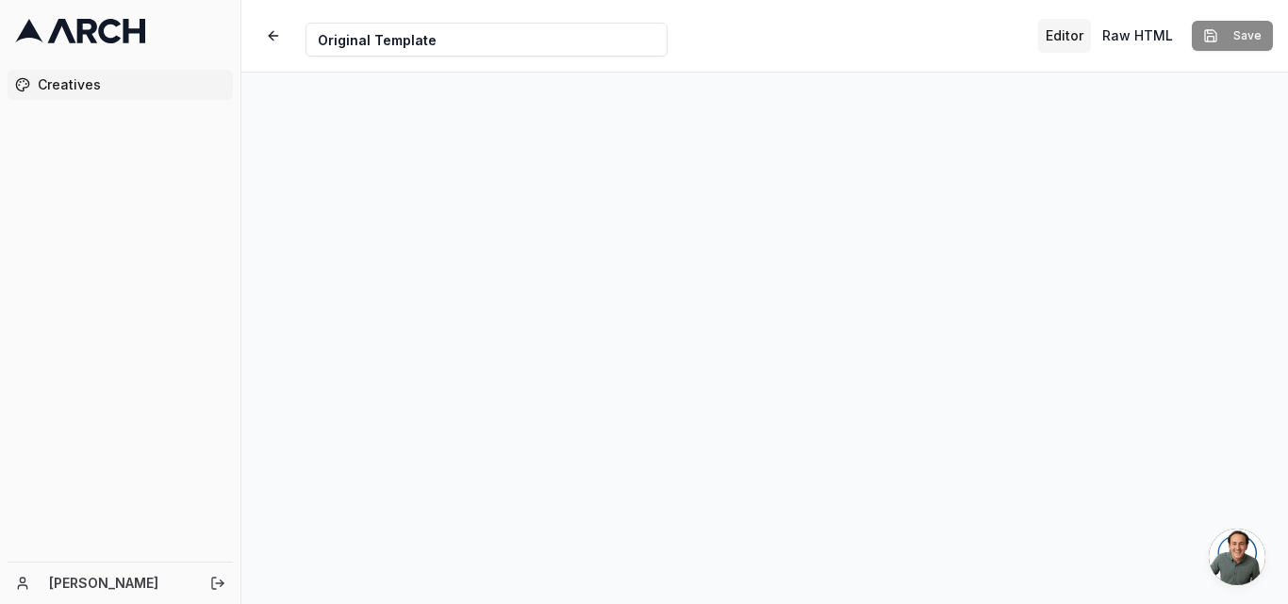
click at [462, 29] on input "Original Template" at bounding box center [486, 40] width 362 height 34
click at [509, 42] on input "Original Template" at bounding box center [486, 40] width 362 height 34
type input "Original Template old"
click at [1251, 31] on button "Save" at bounding box center [1232, 36] width 81 height 30
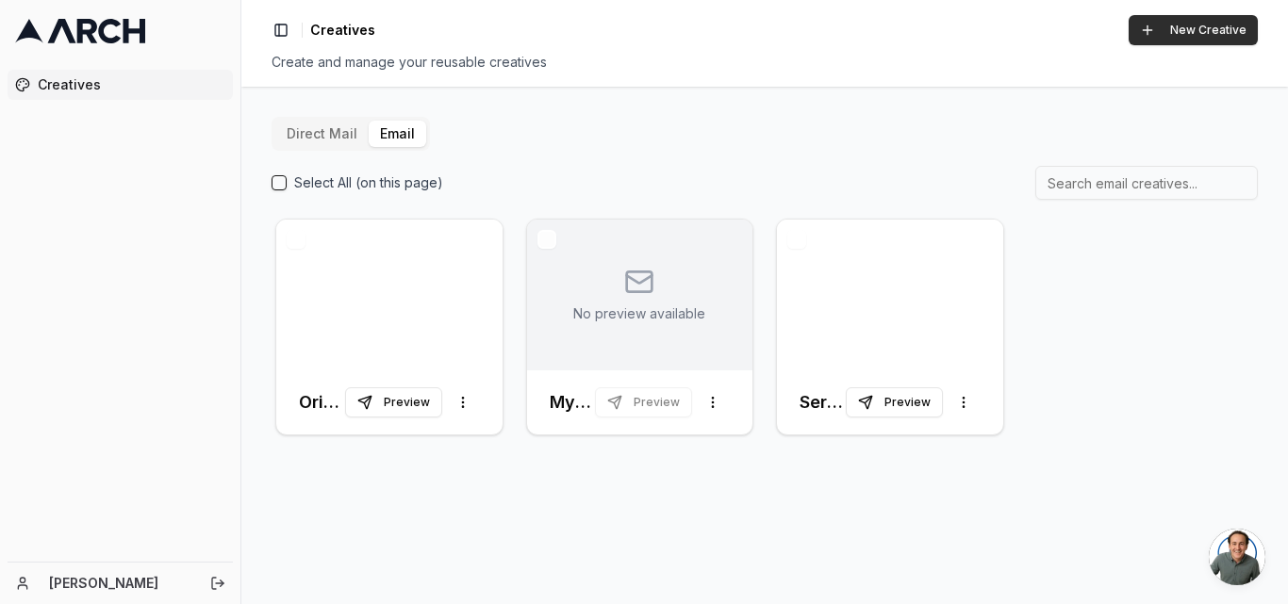
click at [1205, 37] on button "New Creative" at bounding box center [1193, 30] width 129 height 30
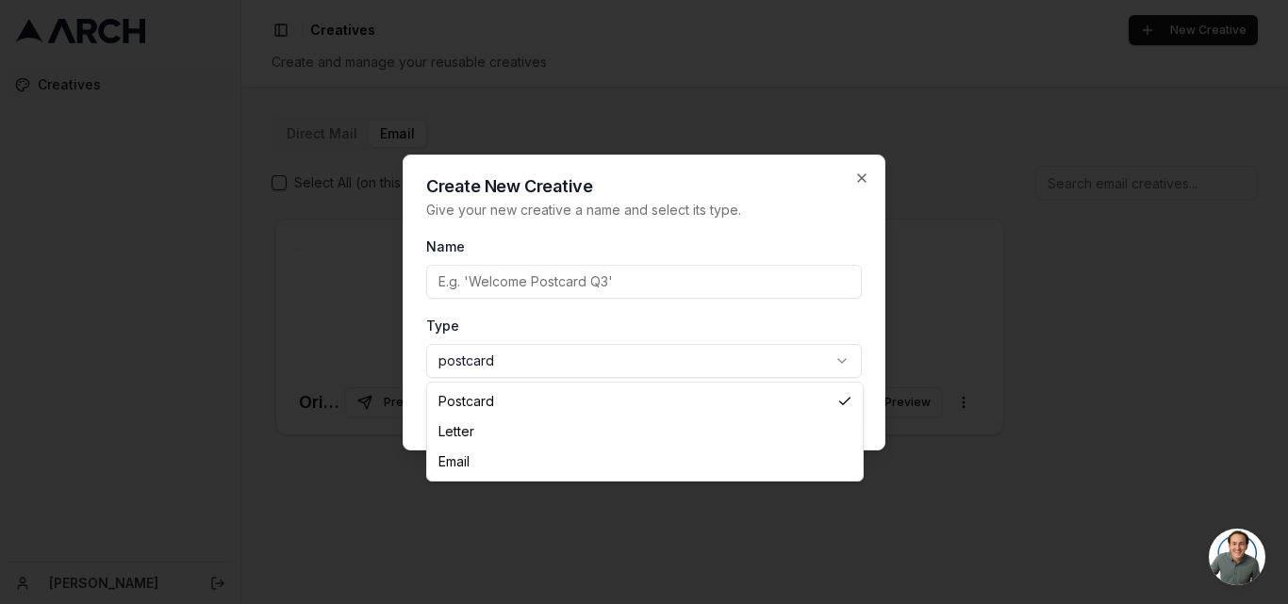
click at [504, 359] on body "Creatives [PERSON_NAME] Toggle Sidebar Creatives New Creative Create and manage…" at bounding box center [644, 302] width 1288 height 604
select select "email"
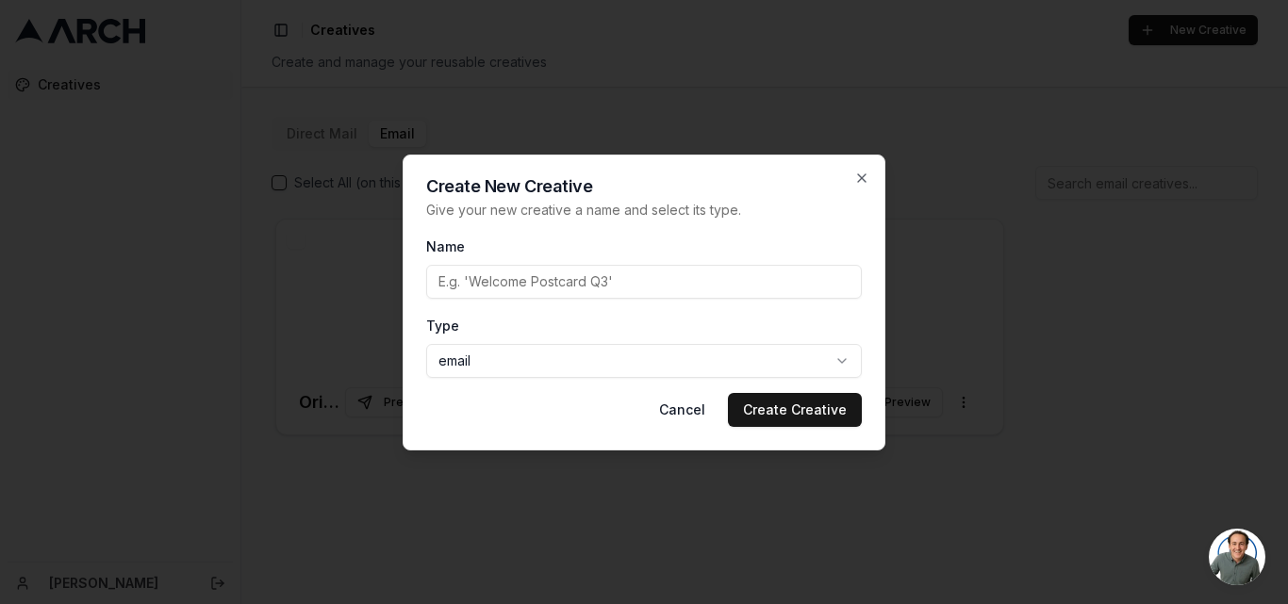
click at [516, 277] on input "Name" at bounding box center [644, 282] width 436 height 34
type input "Original Template"
click at [799, 398] on button "Create Creative" at bounding box center [795, 410] width 134 height 34
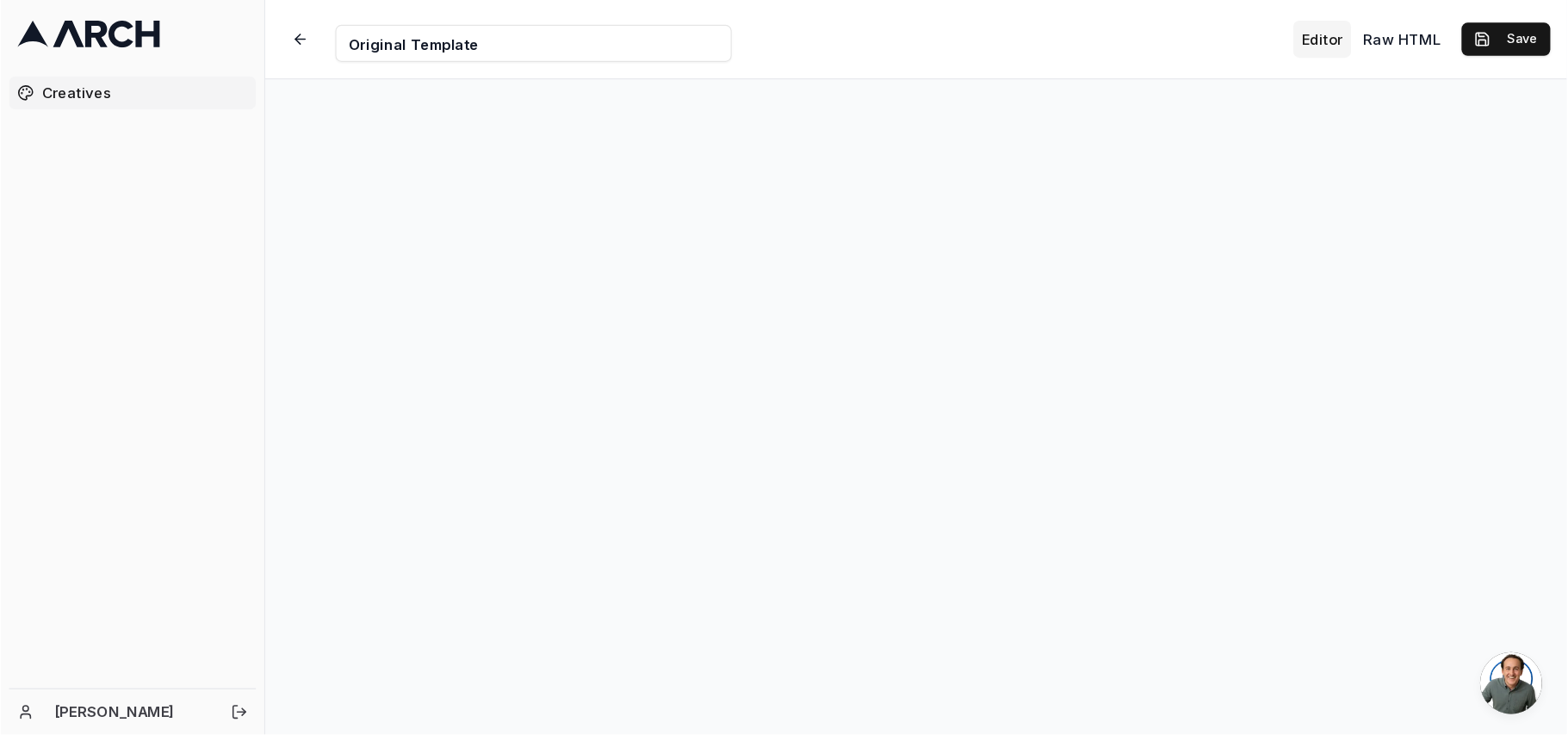
scroll to position [36, 0]
click at [1259, 28] on button "Save" at bounding box center [1255, 33] width 74 height 27
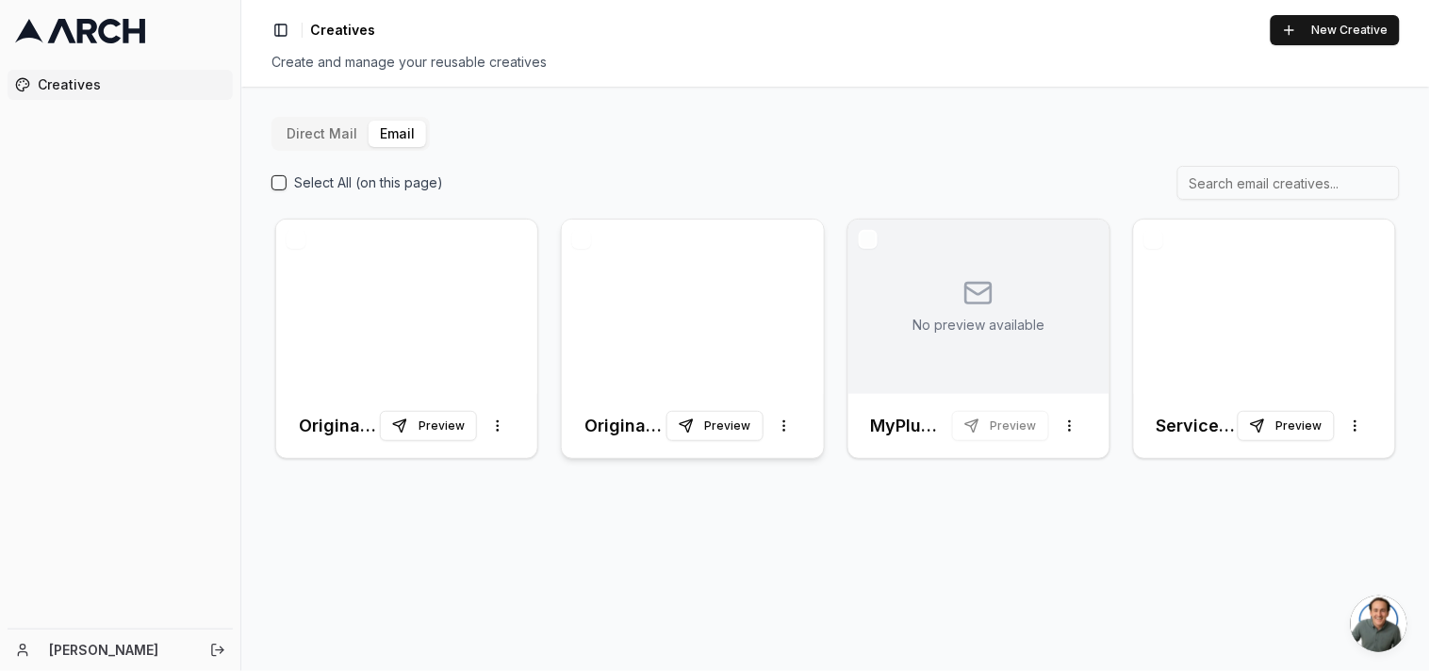
click at [700, 280] on div at bounding box center [692, 307] width 261 height 174
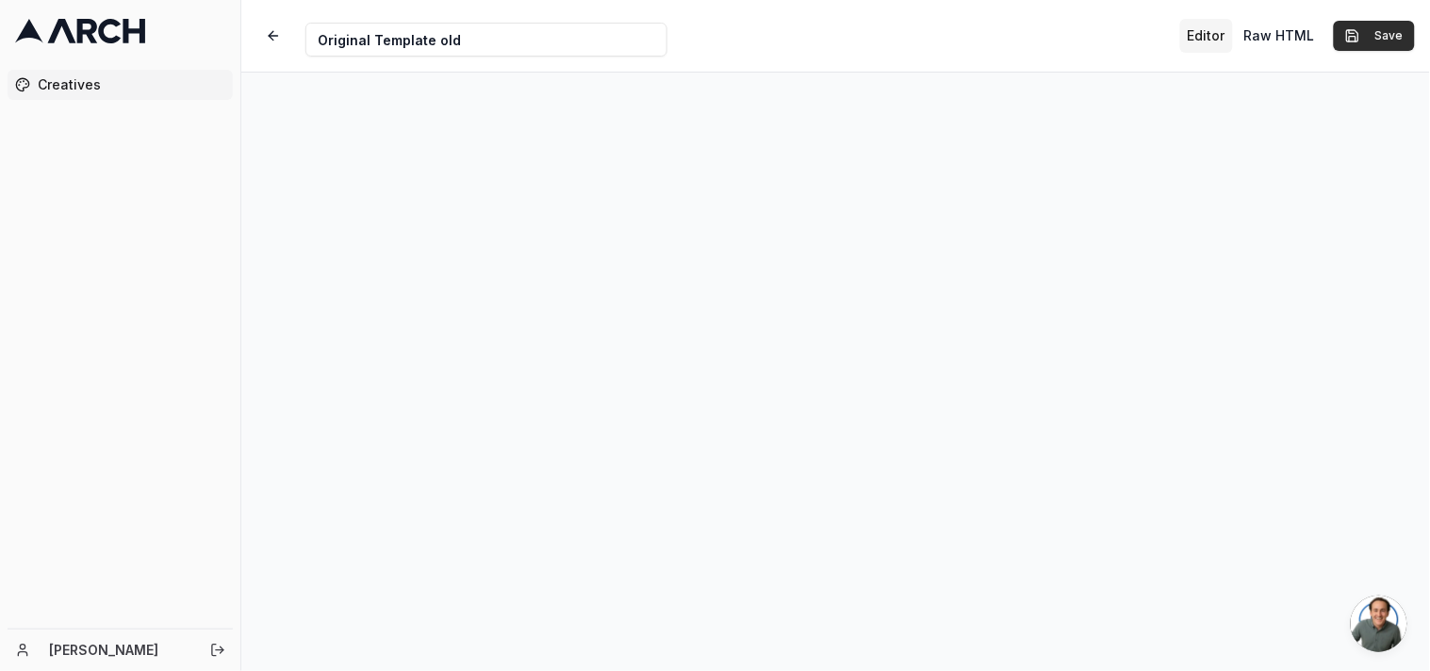
click at [1392, 39] on button "Save" at bounding box center [1374, 36] width 81 height 30
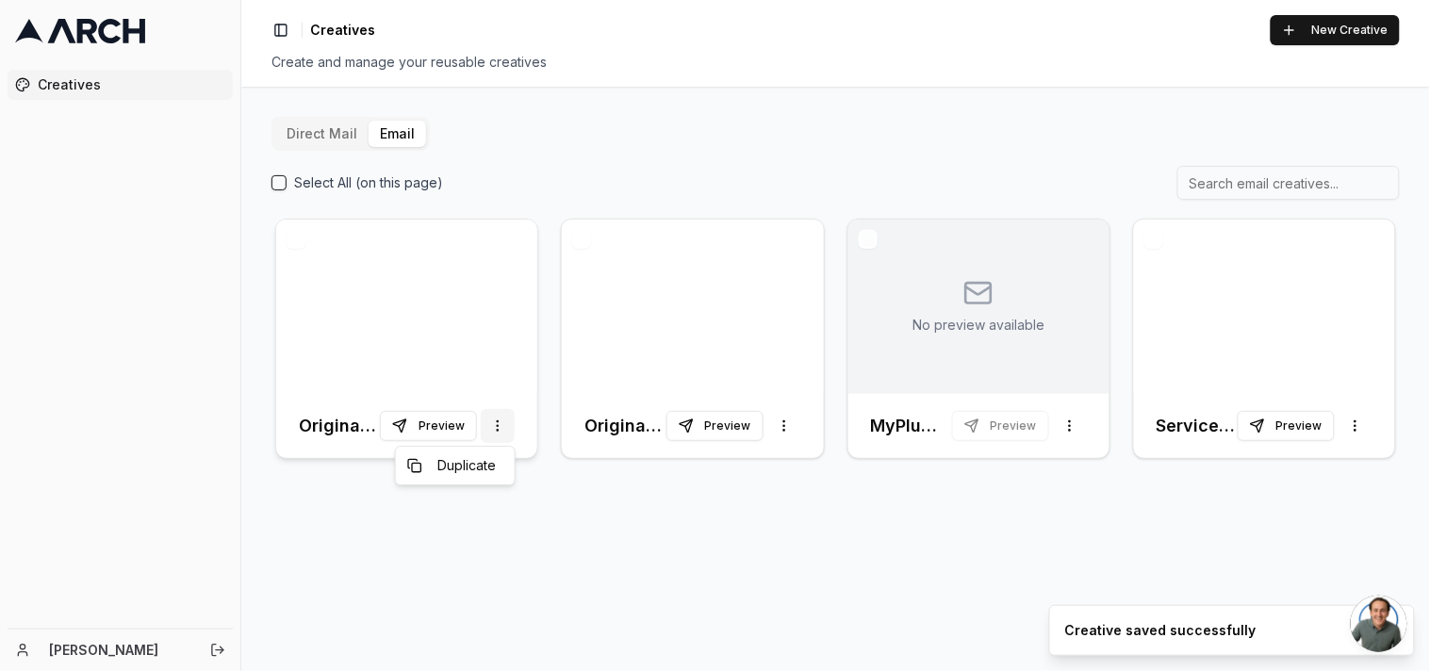
click at [500, 426] on html "Creatives [PERSON_NAME] Toggle Sidebar Creatives New Creative Create and manage…" at bounding box center [715, 335] width 1430 height 671
click at [278, 177] on html "Creatives [PERSON_NAME] Toggle Sidebar Creatives New Creative Create and manage…" at bounding box center [715, 335] width 1430 height 671
click at [285, 180] on button "Select All (on this page)" at bounding box center [279, 182] width 15 height 15
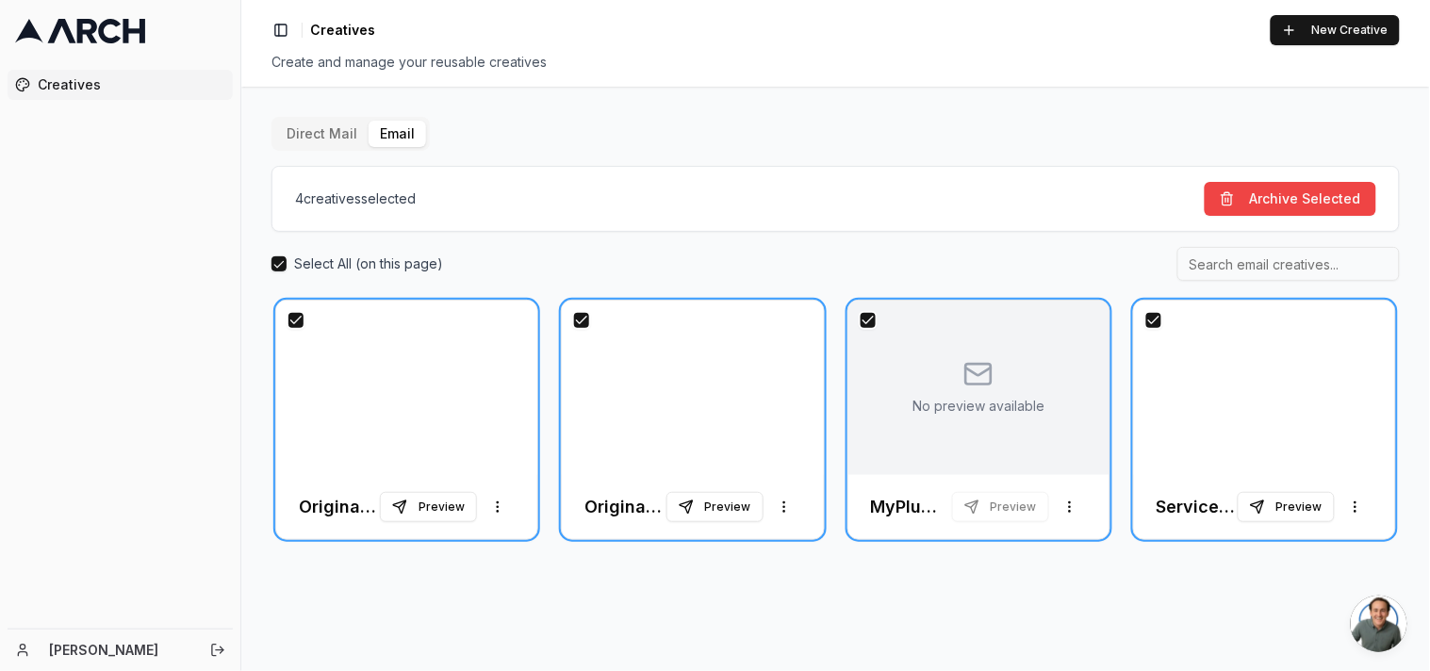
click at [576, 322] on button "button" at bounding box center [581, 320] width 19 height 19
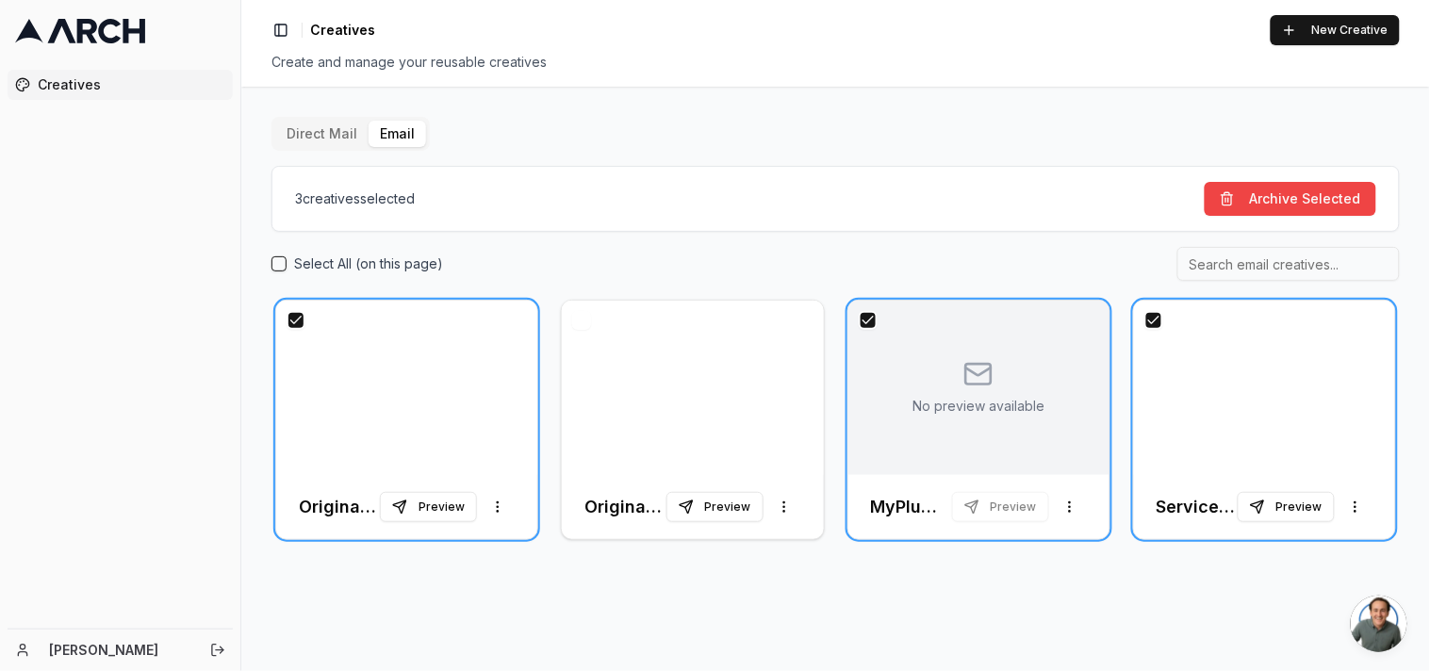
click at [863, 323] on button "button" at bounding box center [868, 320] width 19 height 19
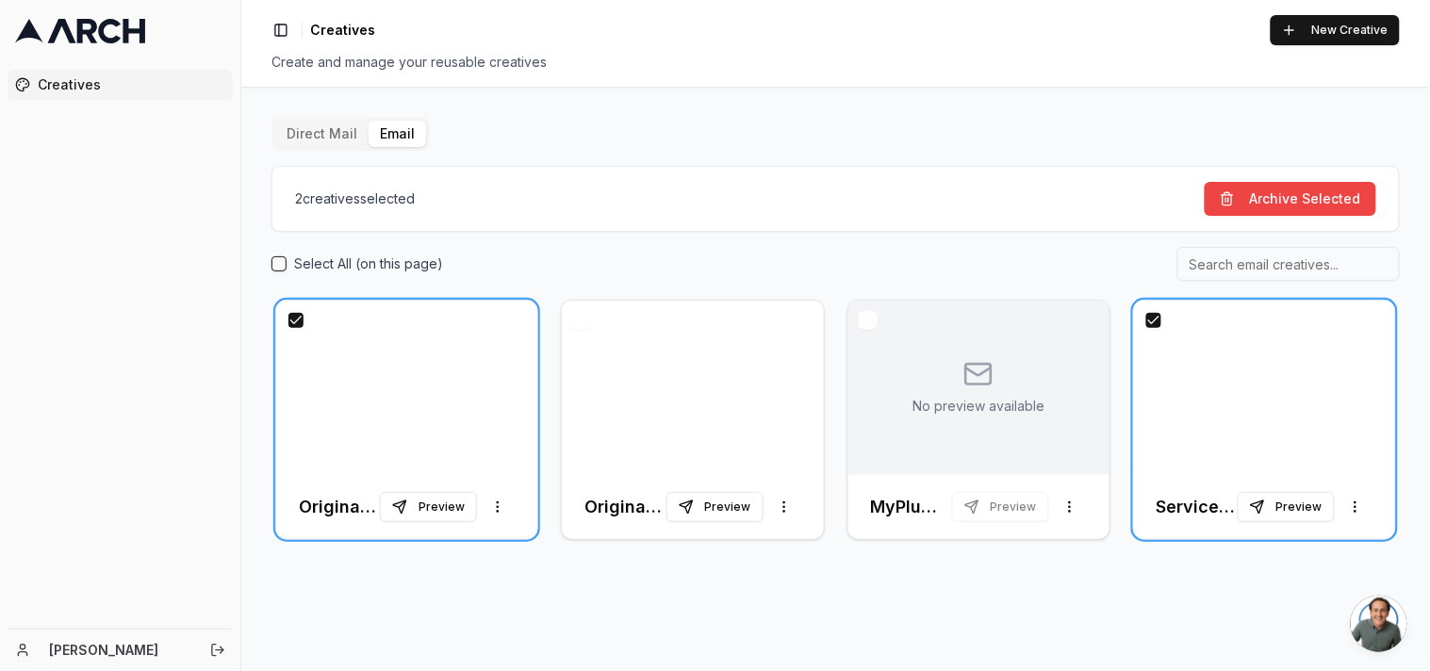
click at [1160, 322] on button "button" at bounding box center [1154, 320] width 19 height 19
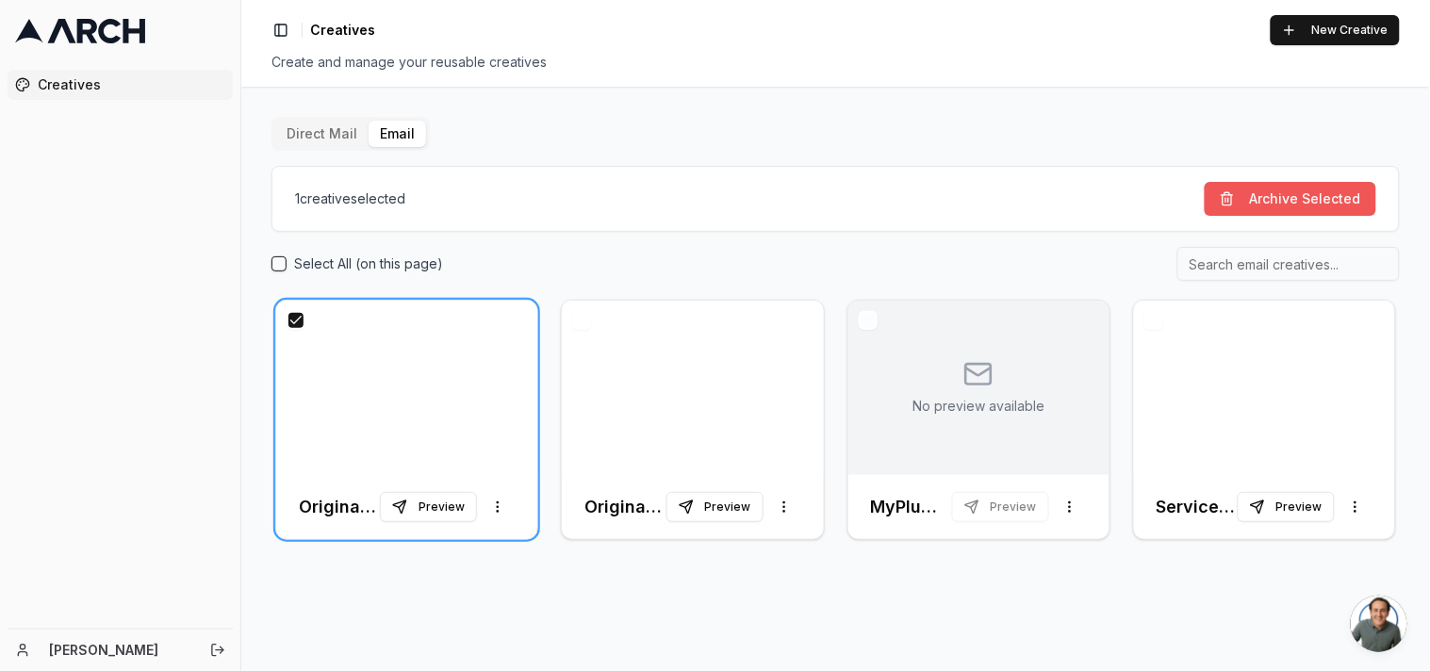
click at [1312, 194] on button "Archive Selected" at bounding box center [1291, 199] width 172 height 34
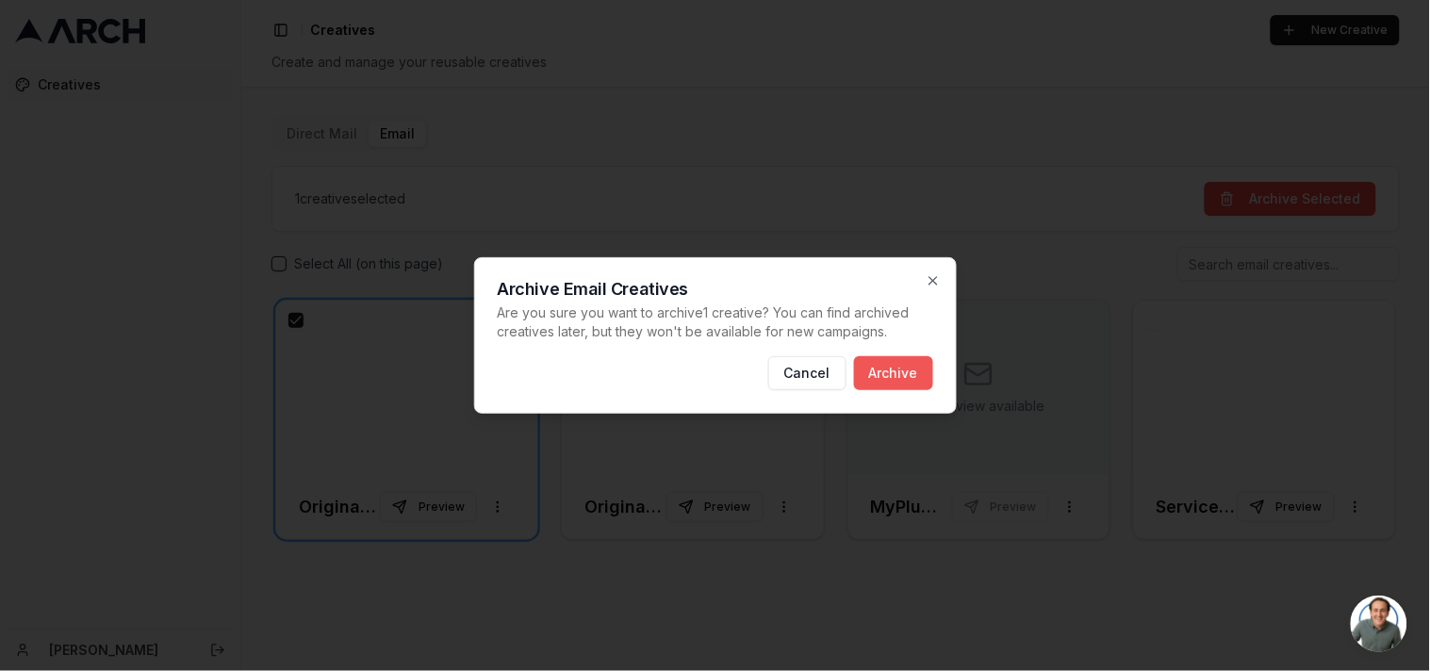
click at [872, 364] on button "Archive" at bounding box center [893, 373] width 79 height 34
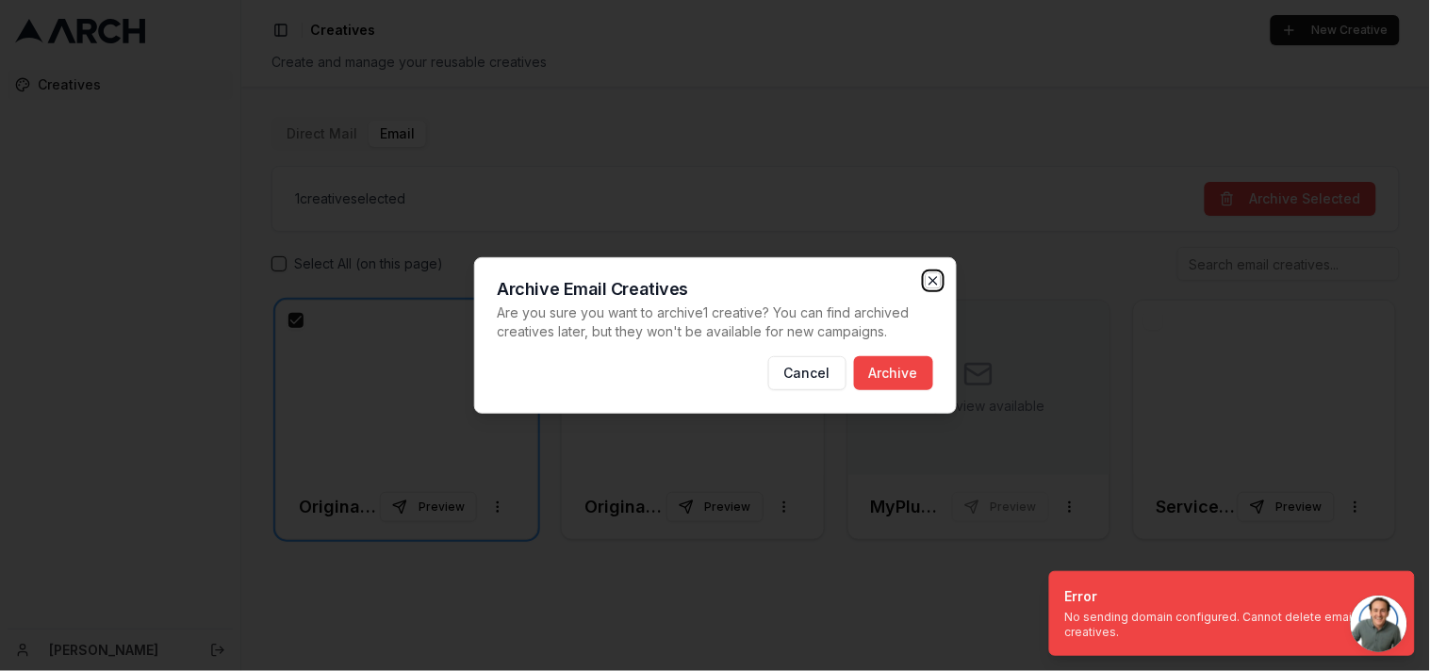
click at [929, 280] on icon "button" at bounding box center [933, 280] width 15 height 15
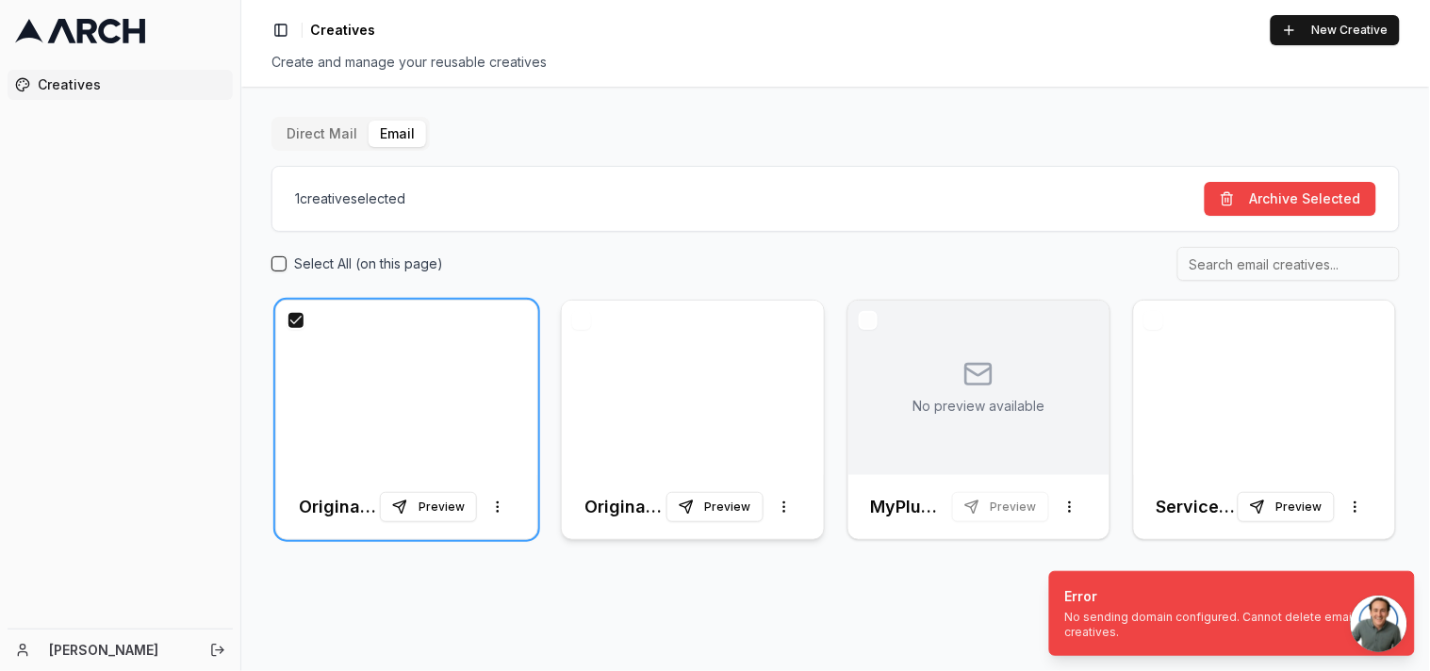
click at [718, 362] on div at bounding box center [692, 388] width 261 height 174
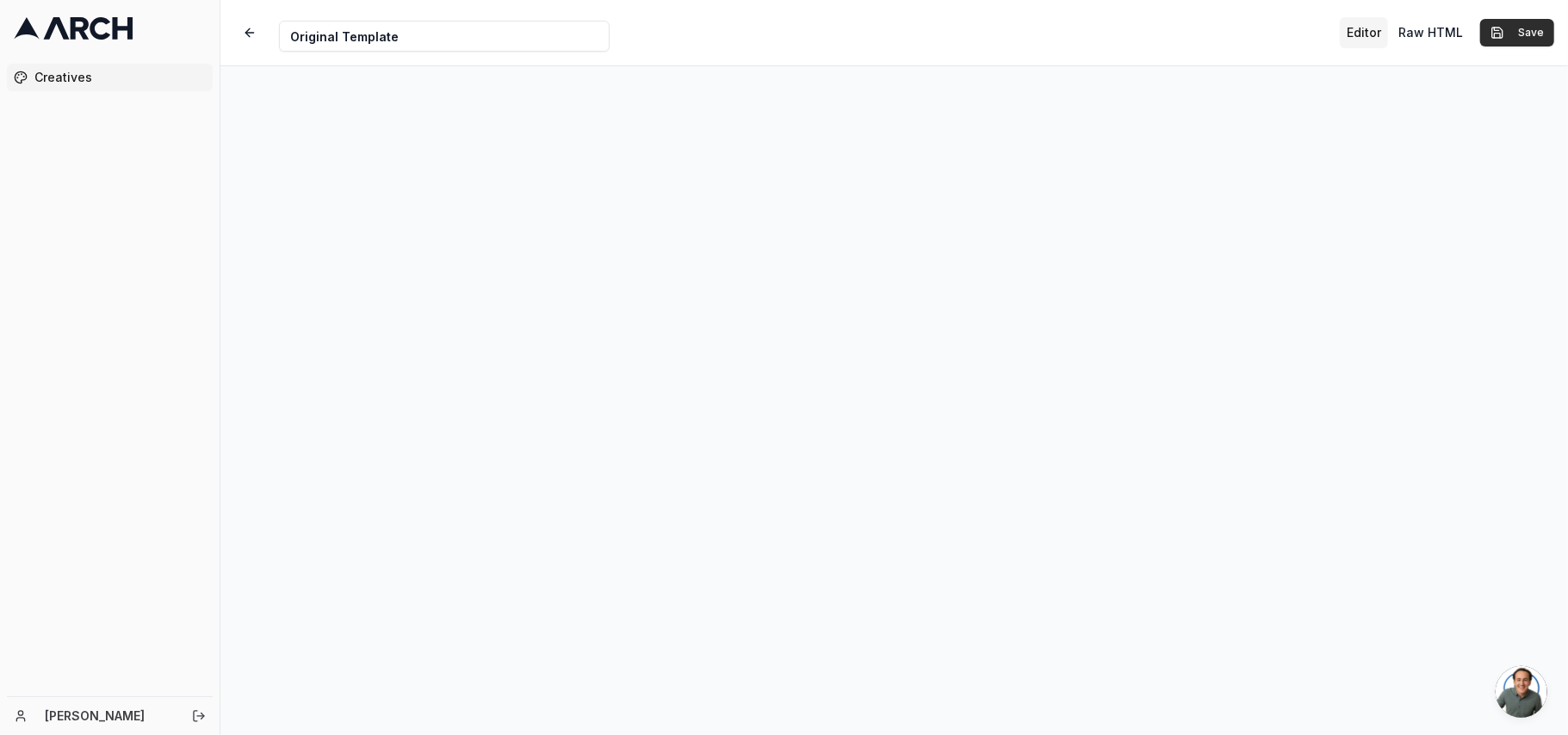
click at [1305, 38] on button "Save" at bounding box center [1517, 33] width 74 height 27
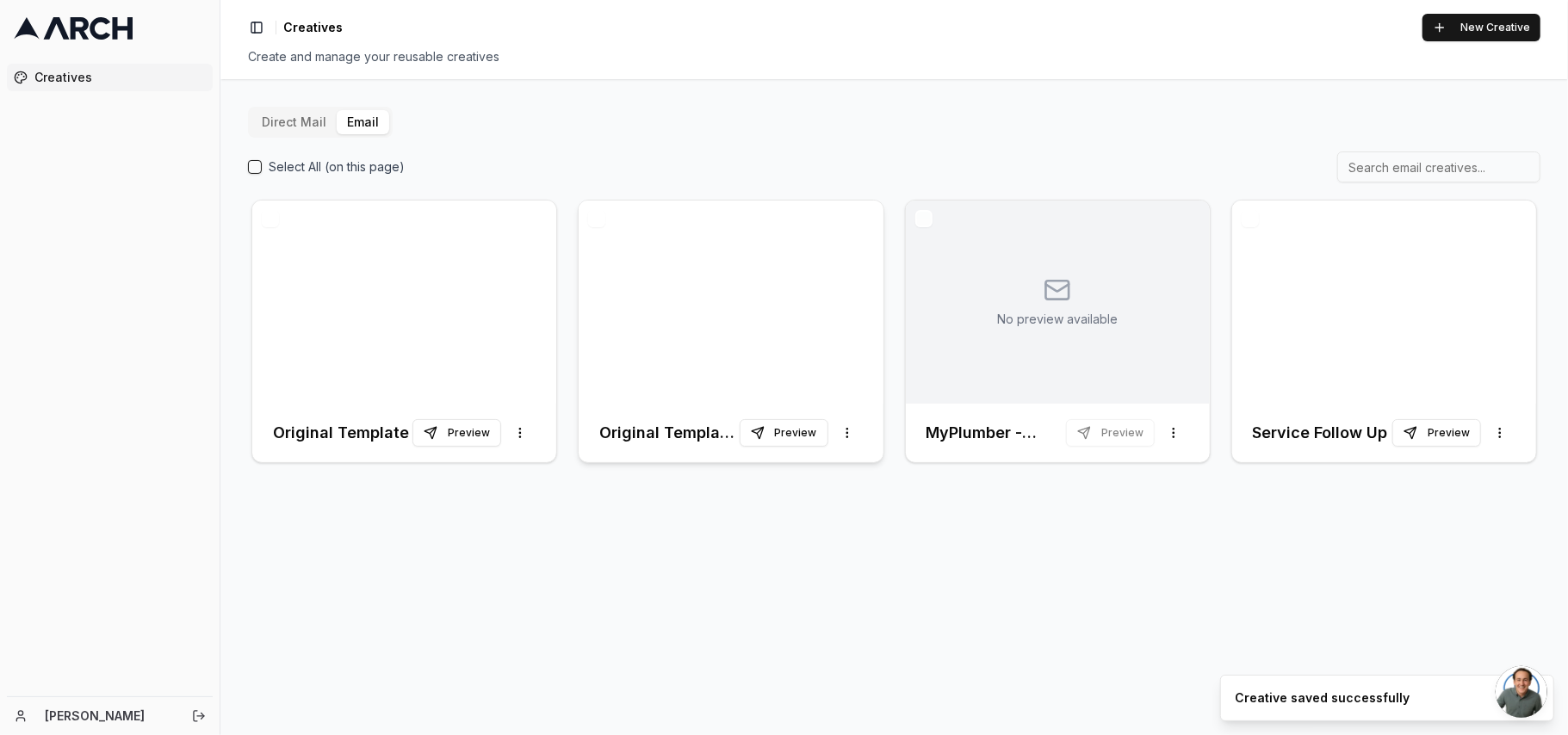
click at [725, 247] on div at bounding box center [731, 302] width 304 height 204
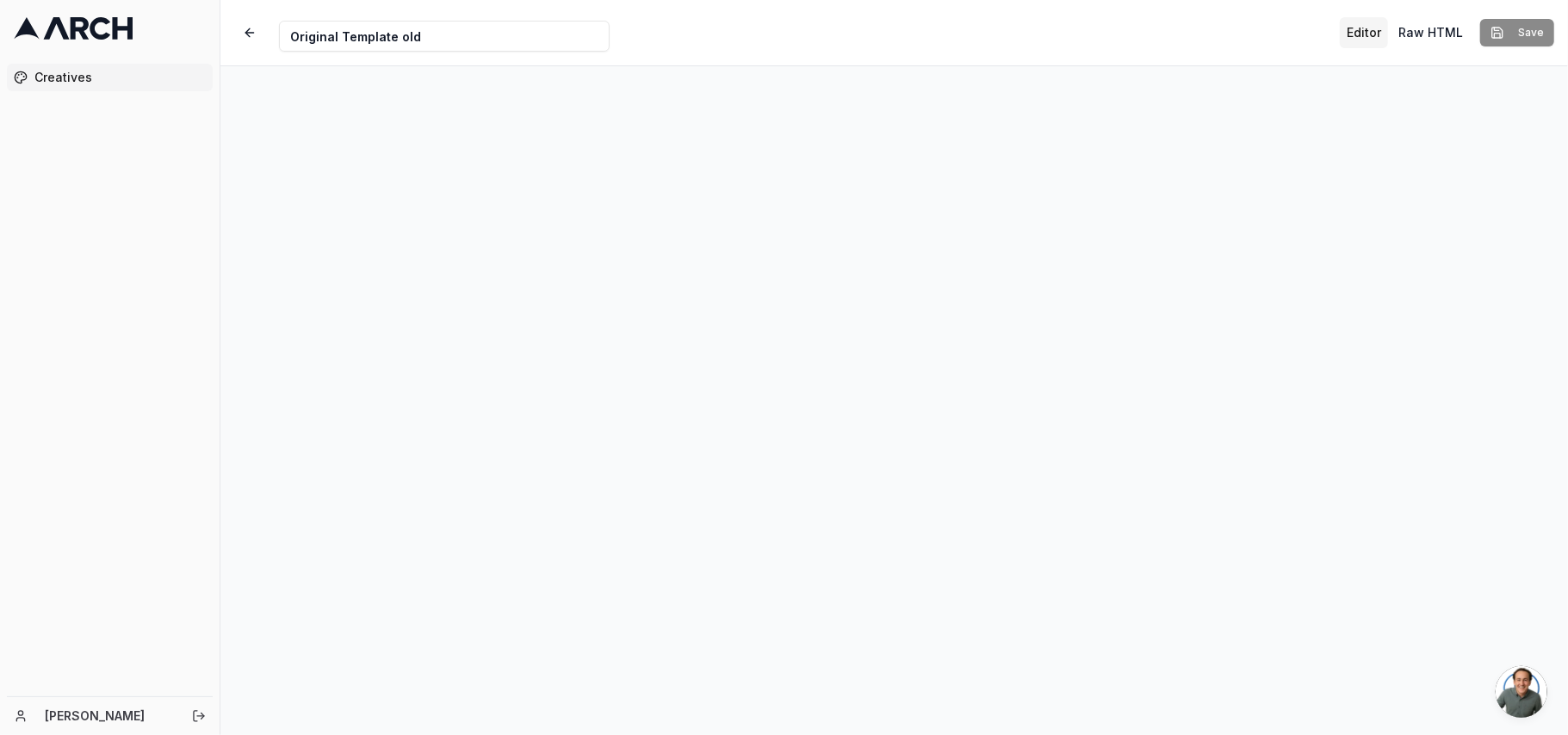
click at [396, 32] on input "Original Template old" at bounding box center [444, 37] width 331 height 31
type input "Scratch"
click at [1305, 28] on button "Save" at bounding box center [1517, 33] width 74 height 27
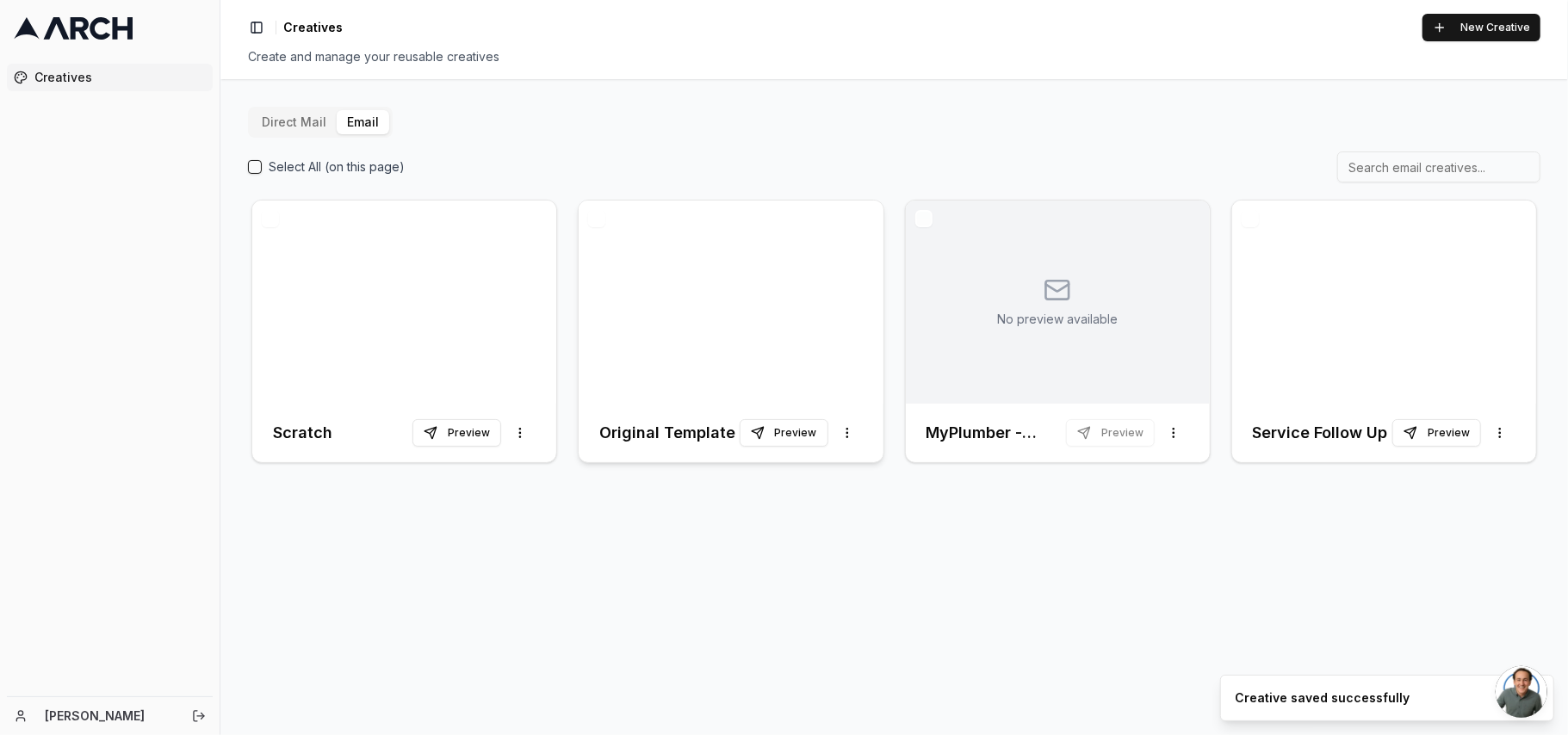
click at [720, 277] on div at bounding box center [731, 302] width 304 height 204
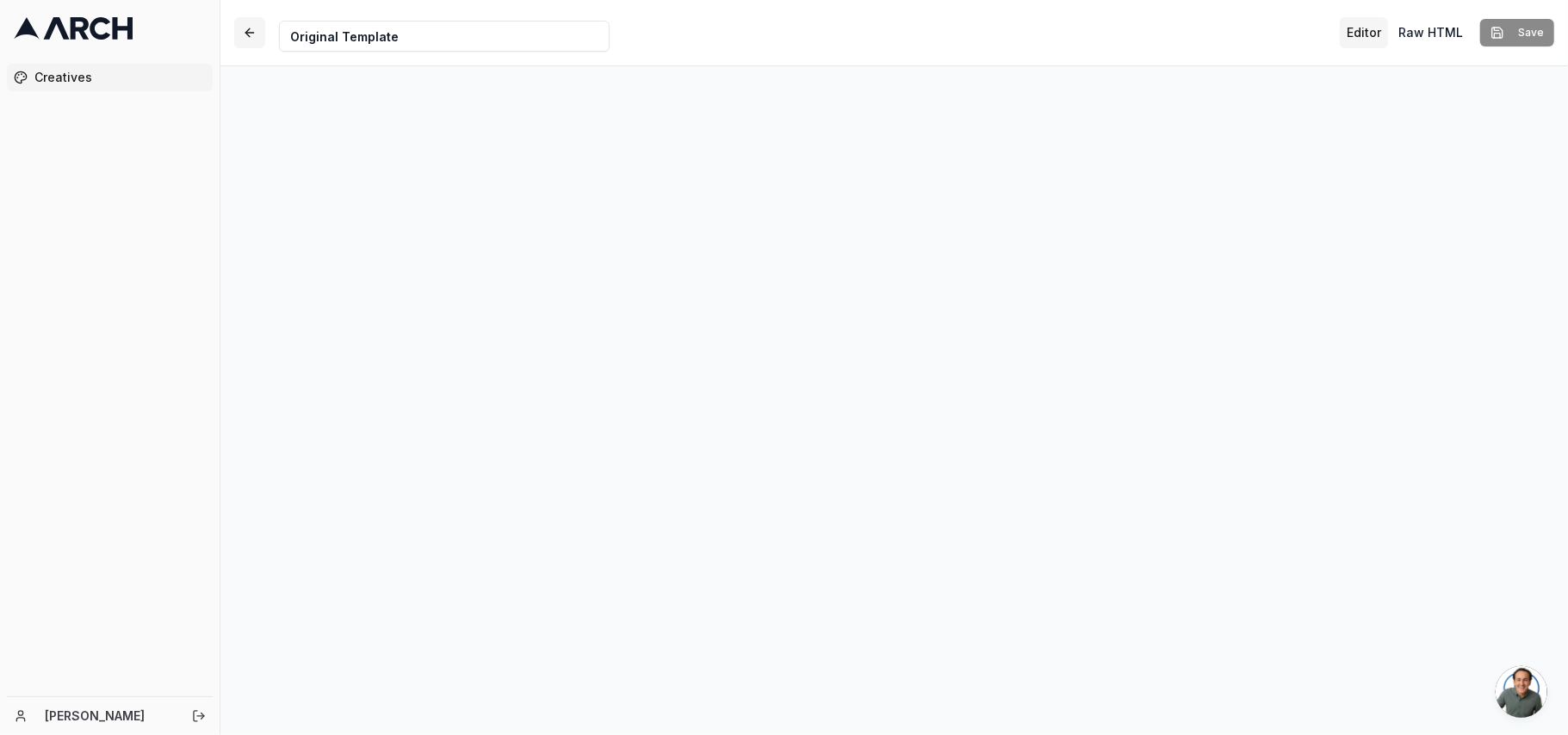
click at [248, 32] on button "button" at bounding box center [249, 33] width 31 height 31
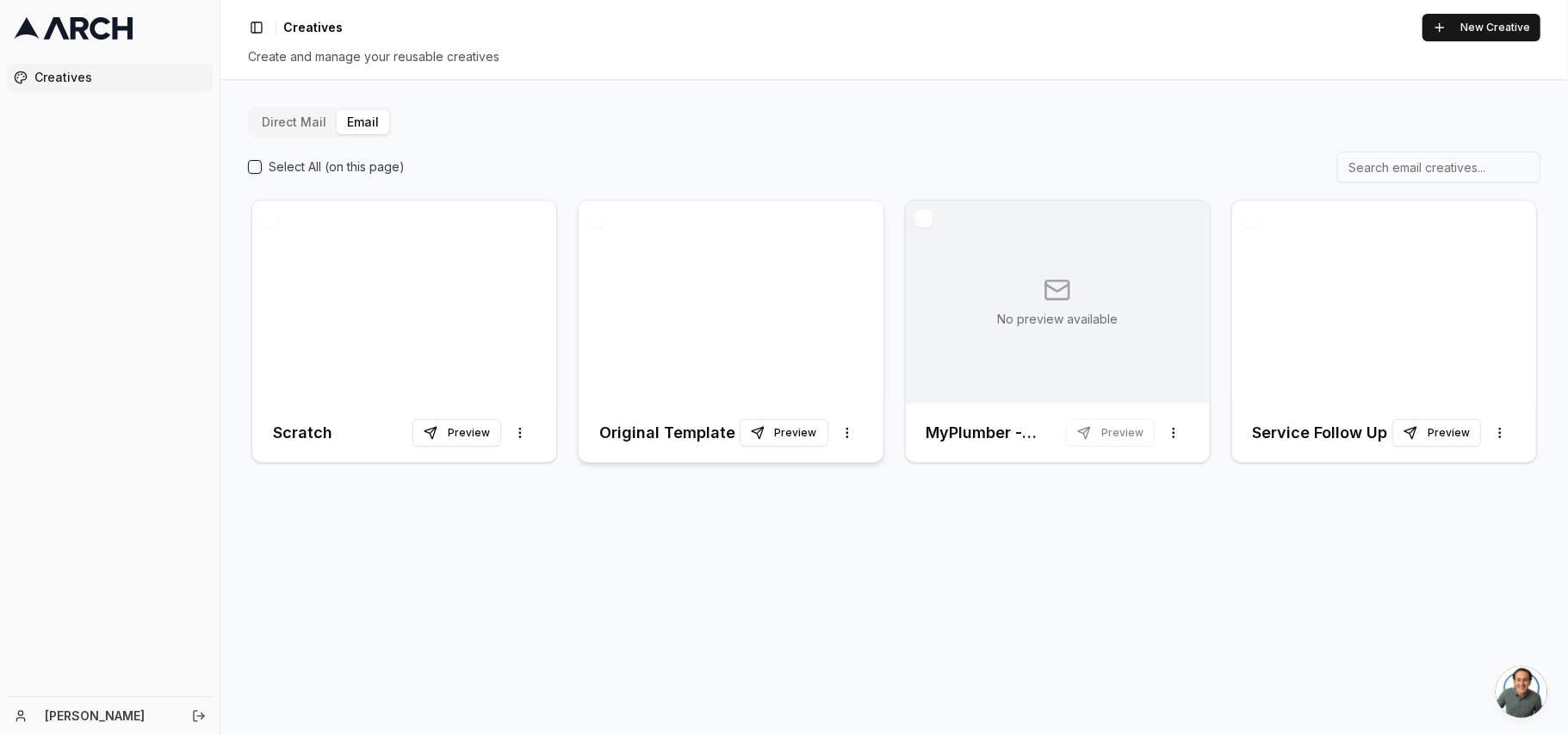
click at [703, 296] on div at bounding box center [731, 302] width 304 height 204
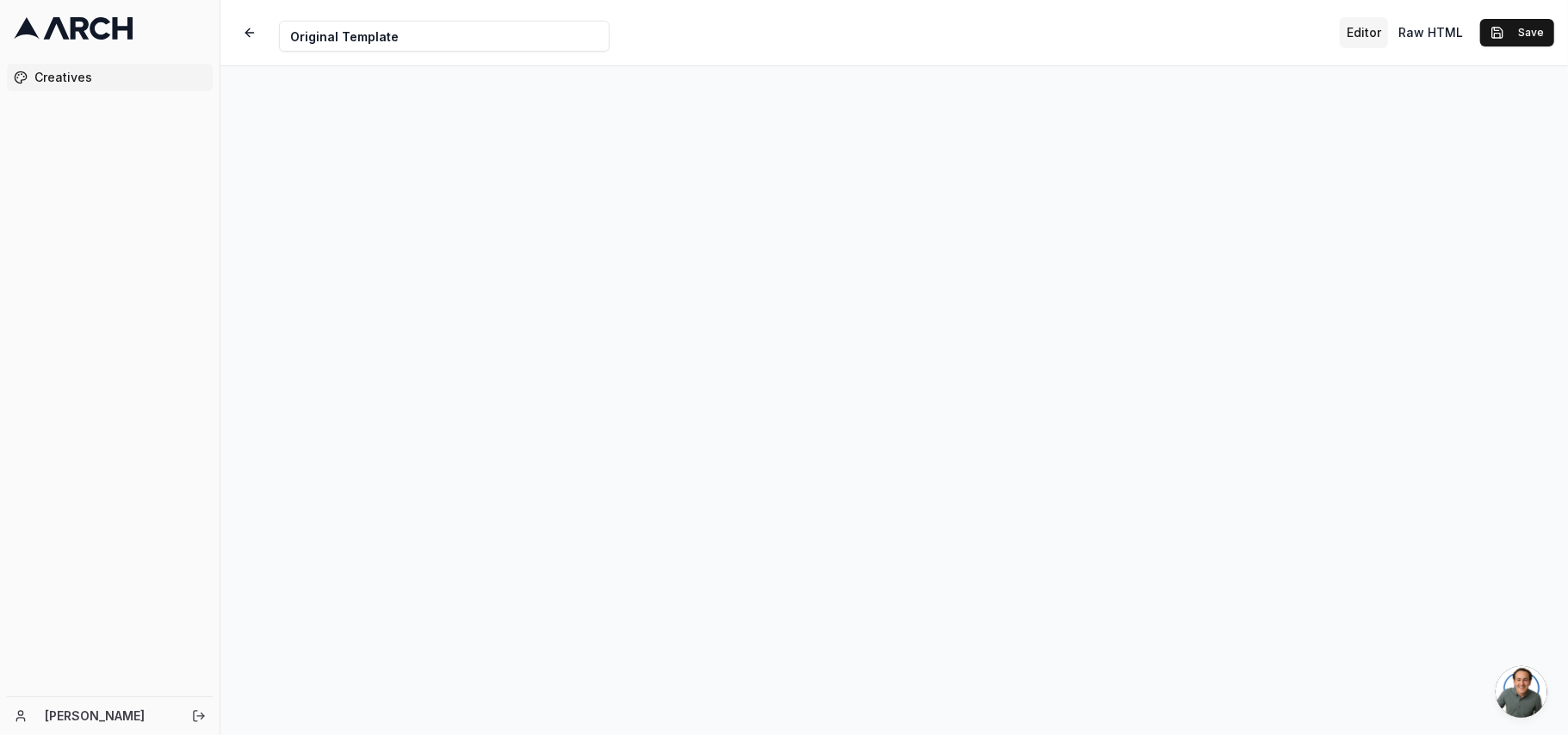
scroll to position [0, 0]
click at [1305, 33] on button "Save" at bounding box center [1517, 33] width 74 height 27
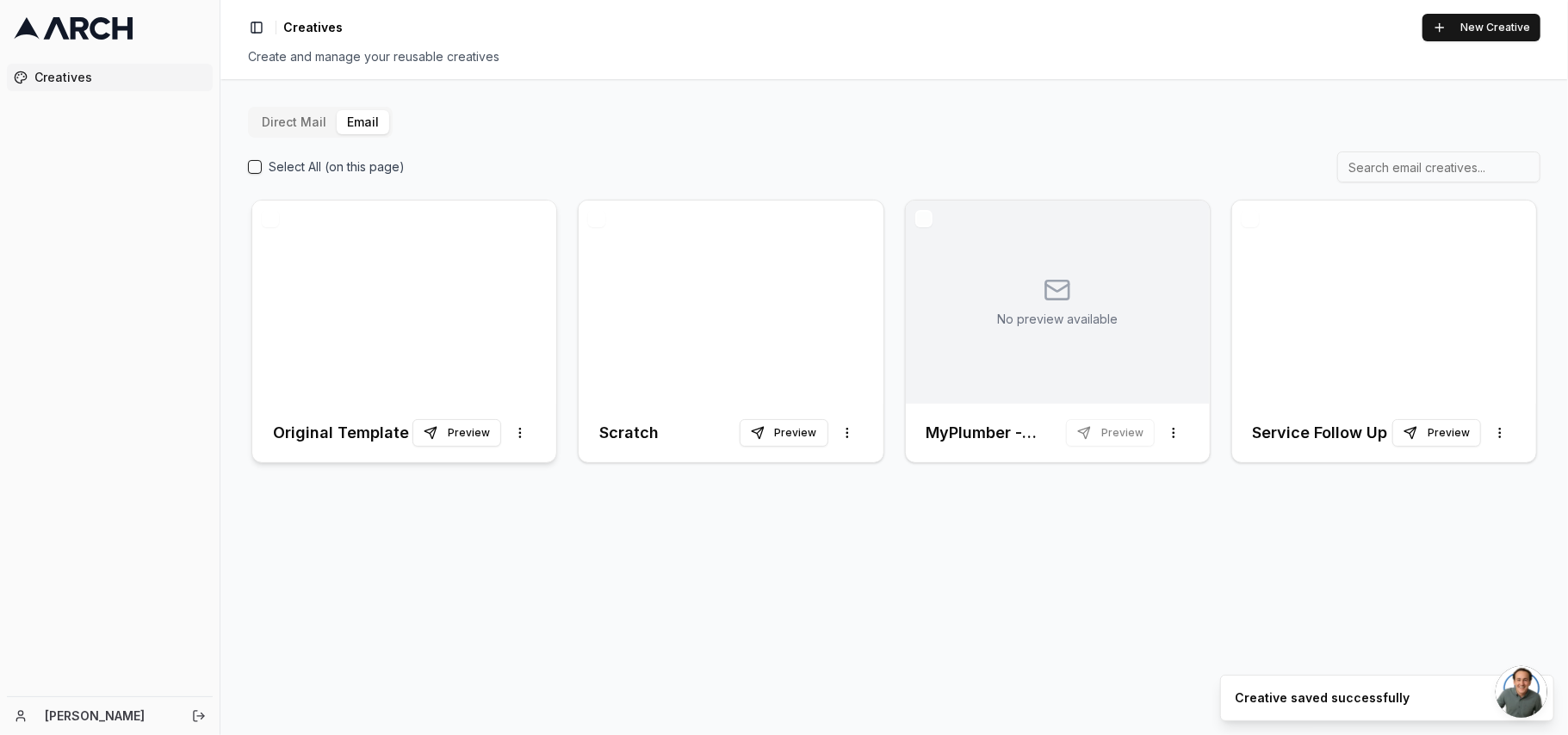
click at [397, 298] on div at bounding box center [404, 302] width 304 height 204
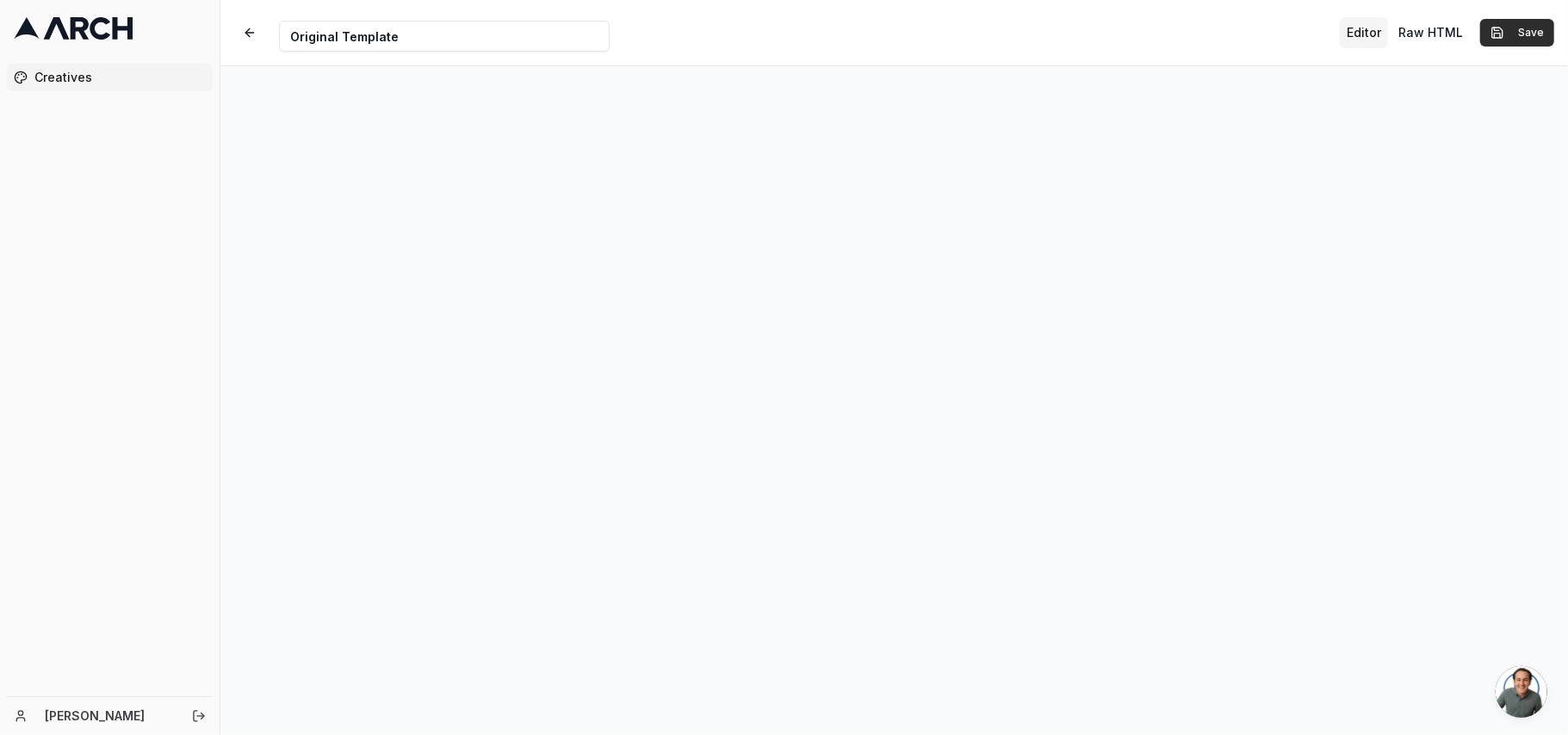
click at [1305, 38] on button "Save" at bounding box center [1517, 33] width 74 height 27
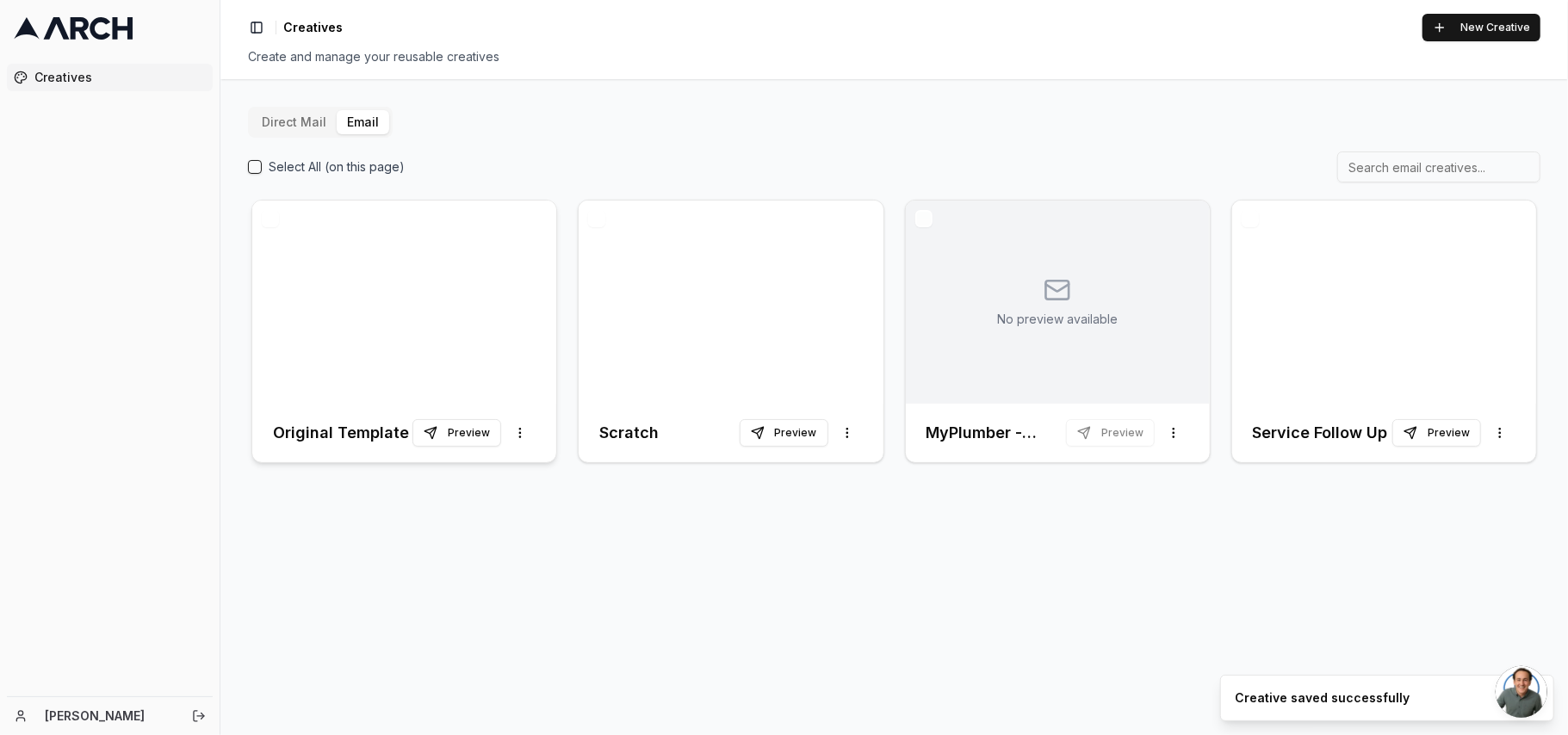
click at [384, 320] on div at bounding box center [404, 302] width 304 height 204
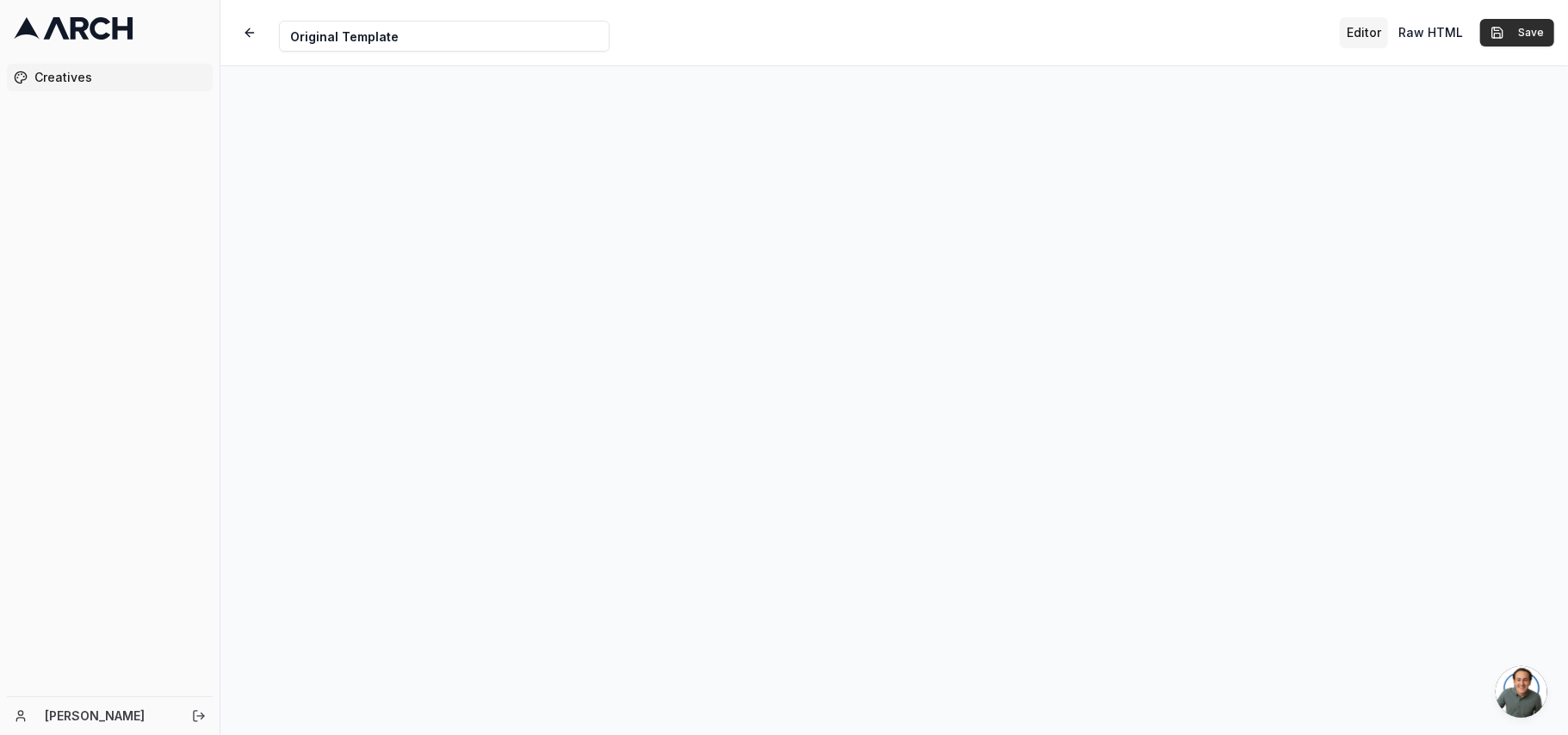
click at [1305, 35] on button "Save" at bounding box center [1517, 33] width 74 height 27
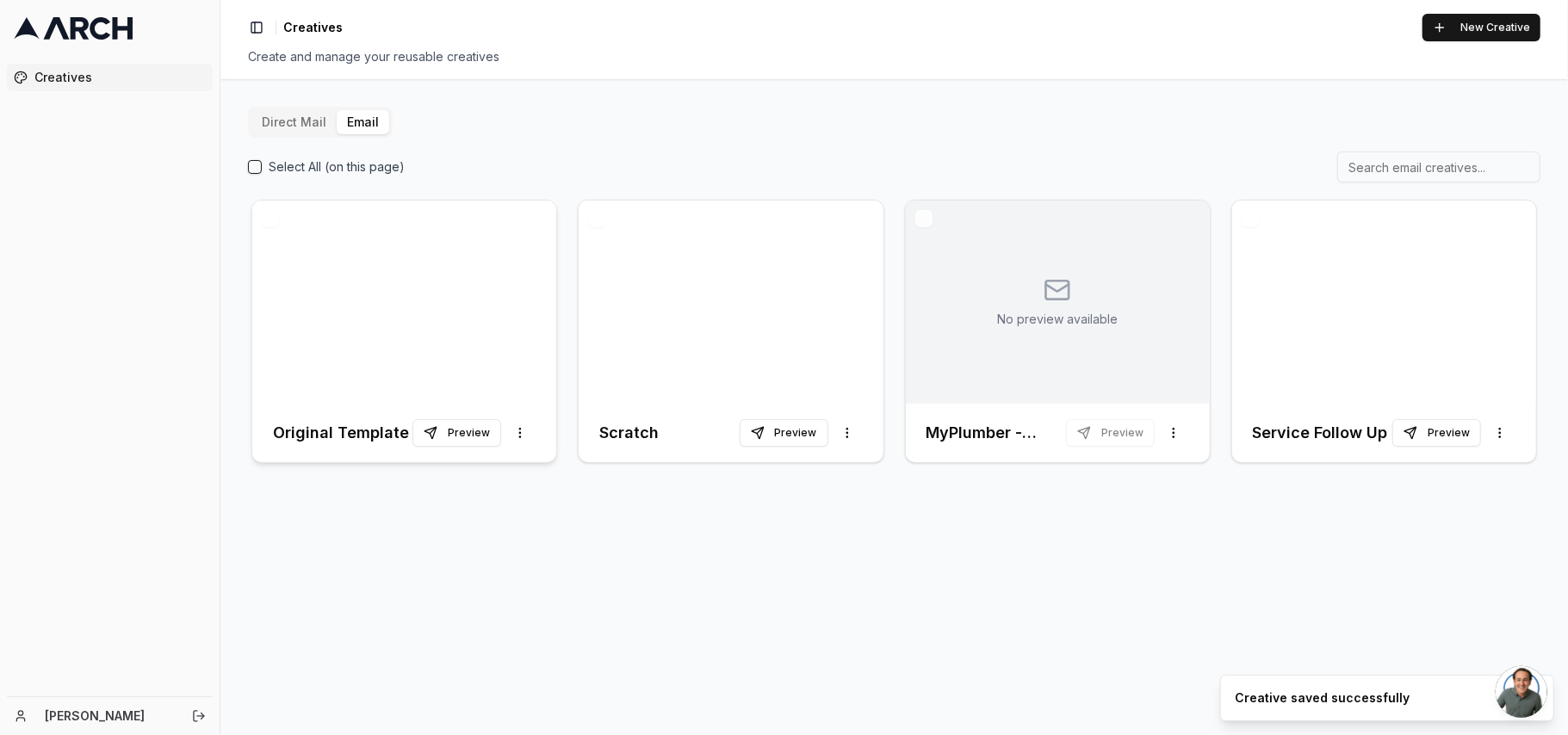
click at [369, 289] on div at bounding box center [404, 302] width 304 height 204
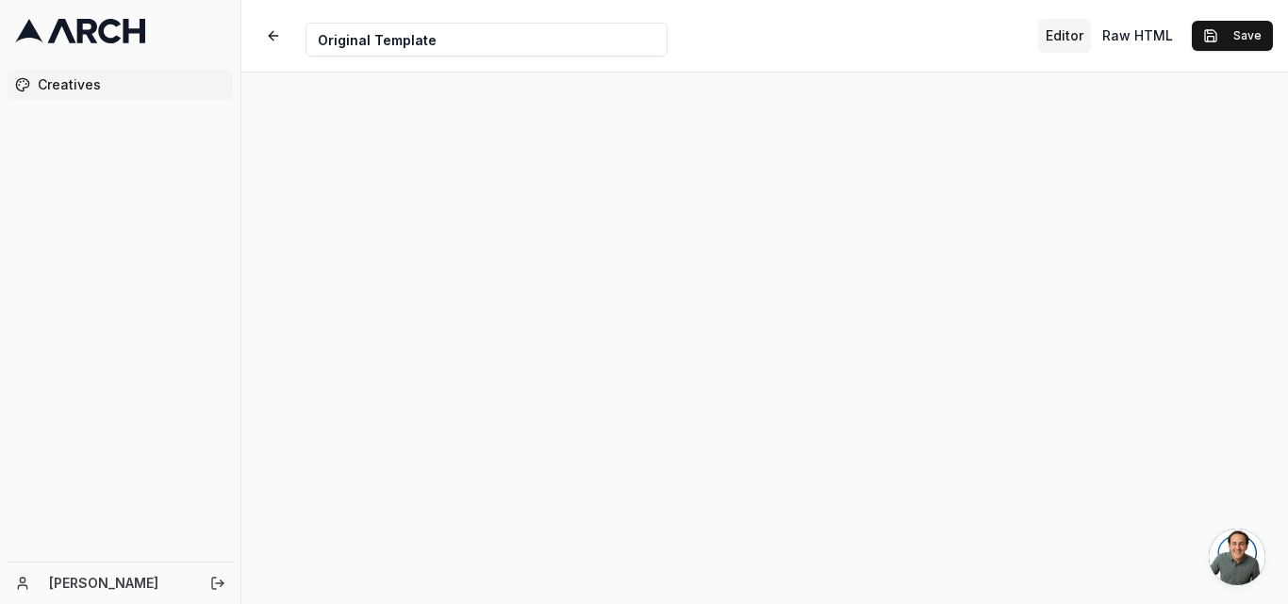
click at [1247, 20] on div "Editor Raw HTML Save" at bounding box center [1155, 36] width 235 height 34
click at [1246, 31] on button "Save" at bounding box center [1232, 36] width 81 height 30
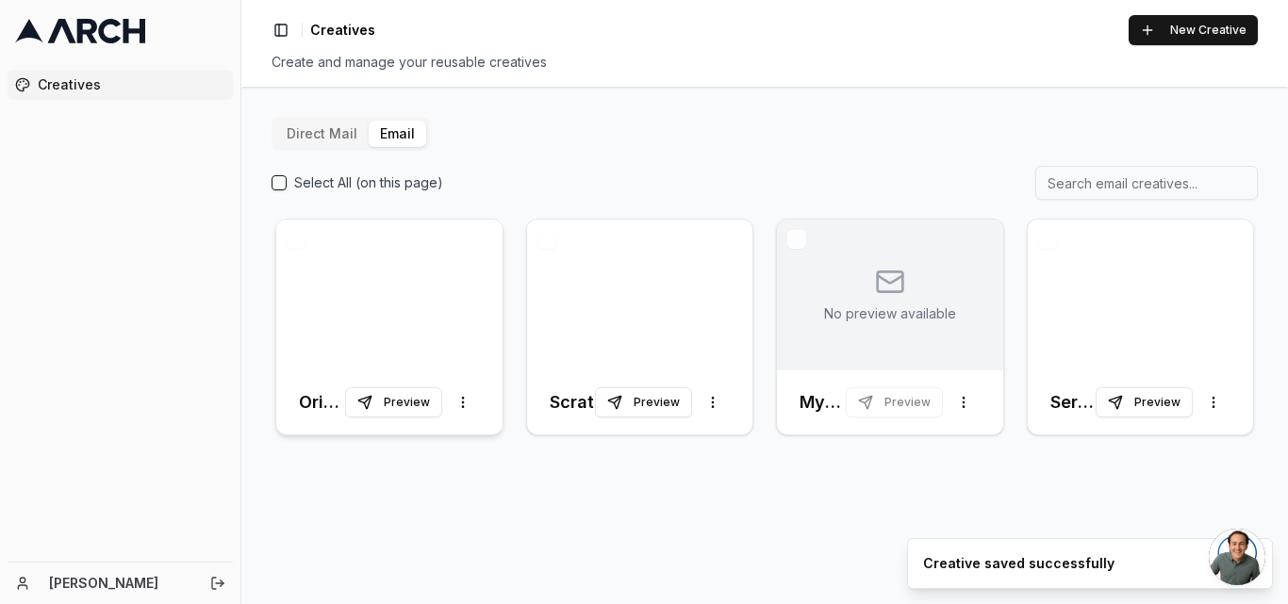
click at [372, 303] on div at bounding box center [389, 295] width 226 height 151
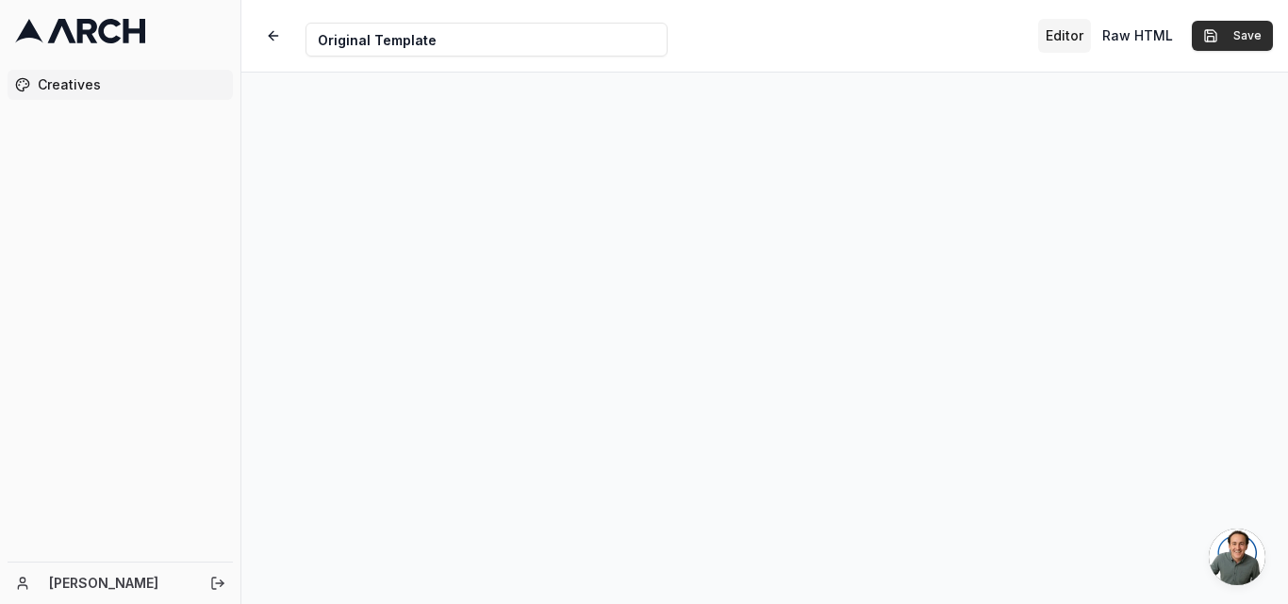
click at [1256, 39] on button "Save" at bounding box center [1232, 36] width 81 height 30
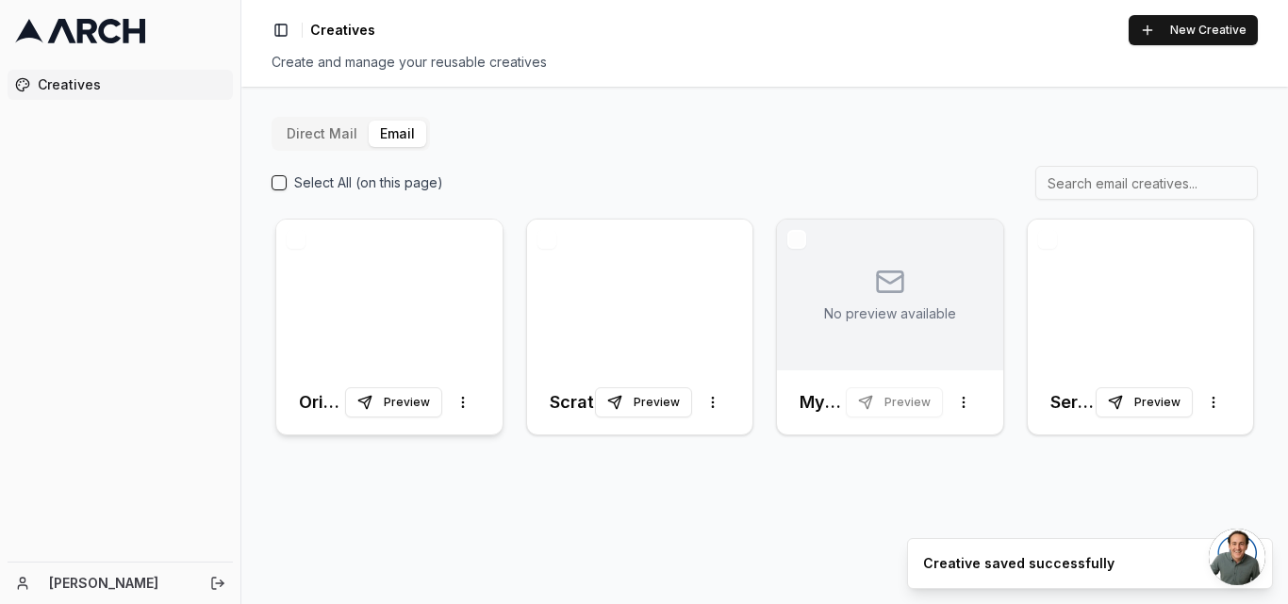
click at [396, 302] on div at bounding box center [389, 295] width 226 height 151
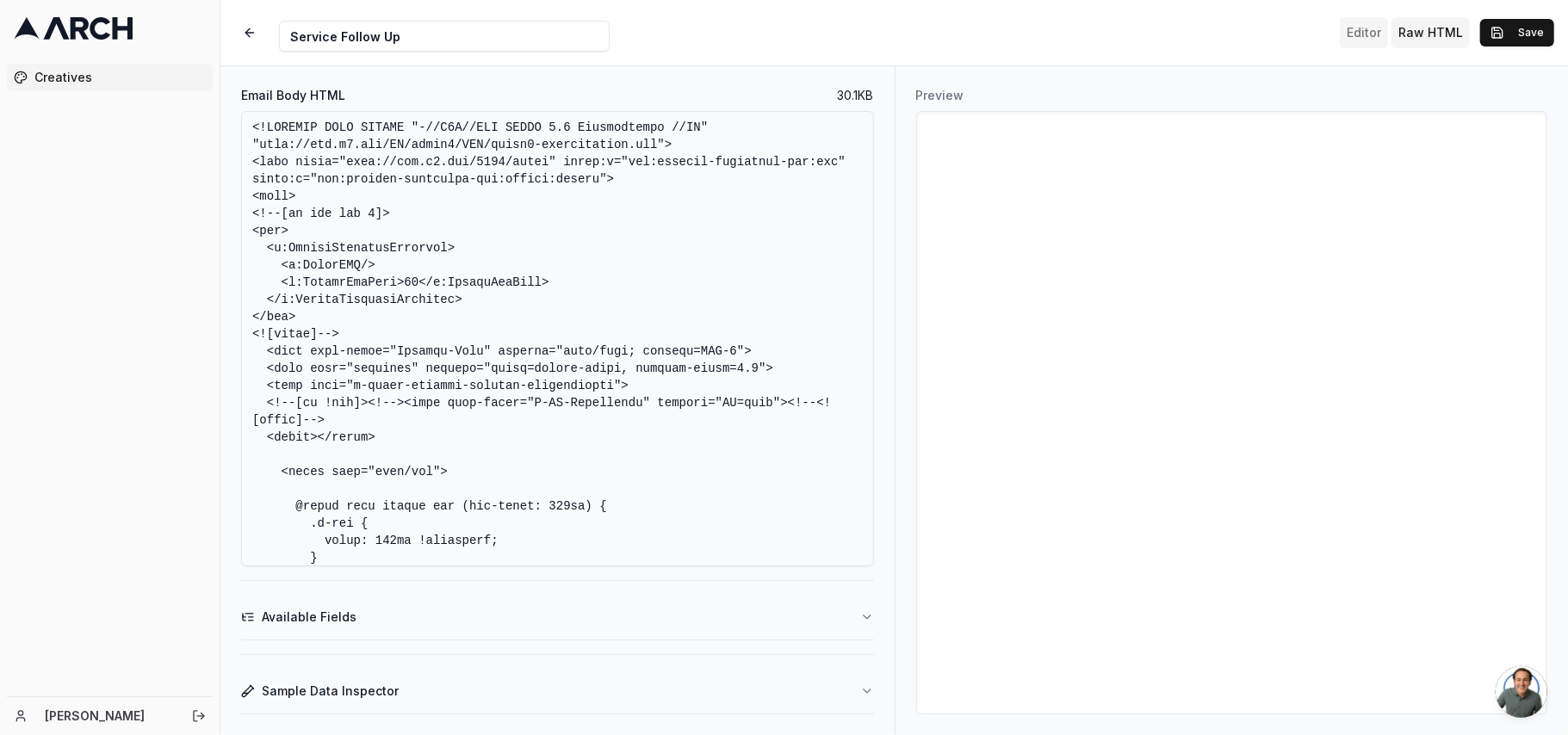
click at [1352, 35] on button "Editor" at bounding box center [1363, 33] width 48 height 31
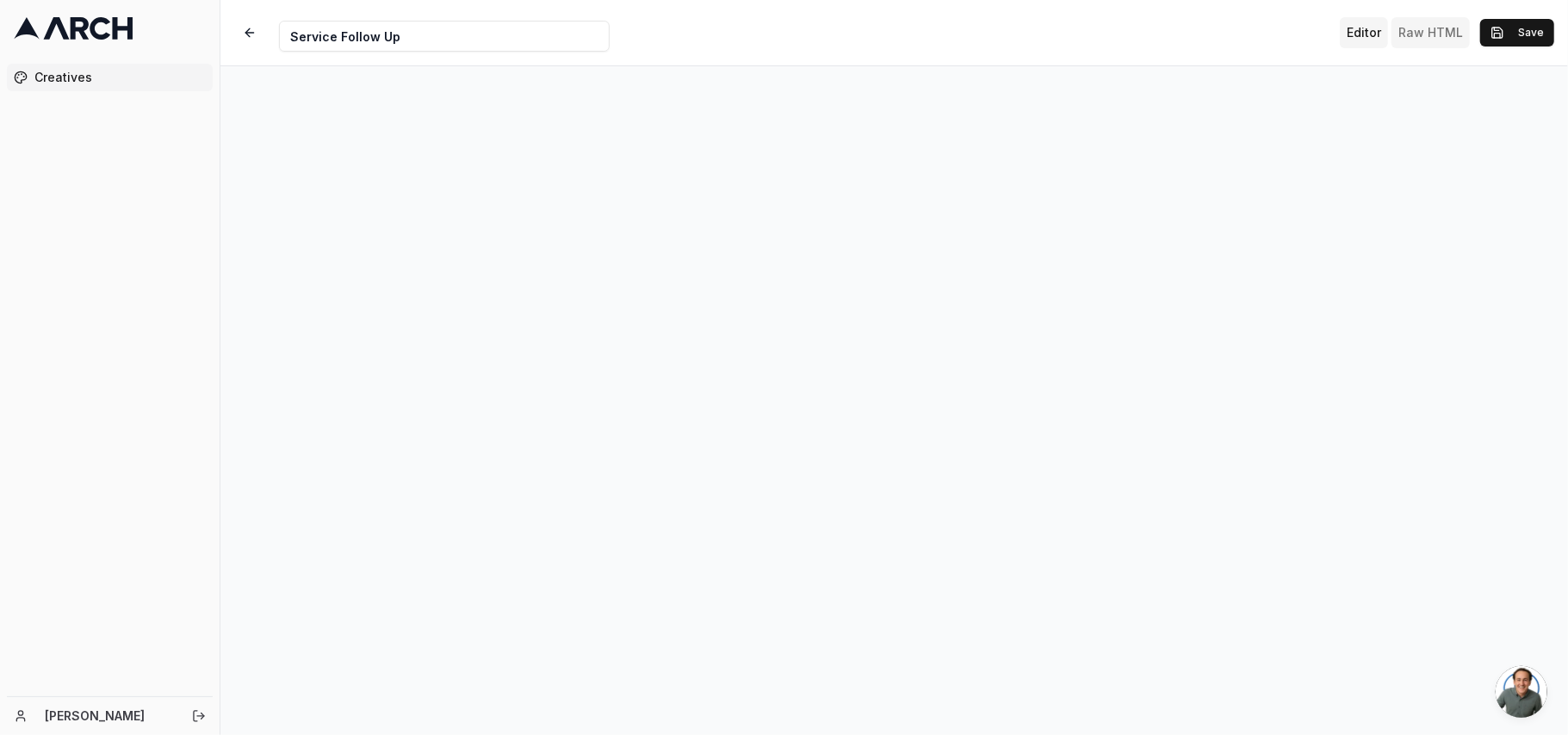
click at [1437, 31] on button "Raw HTML" at bounding box center [1431, 33] width 79 height 31
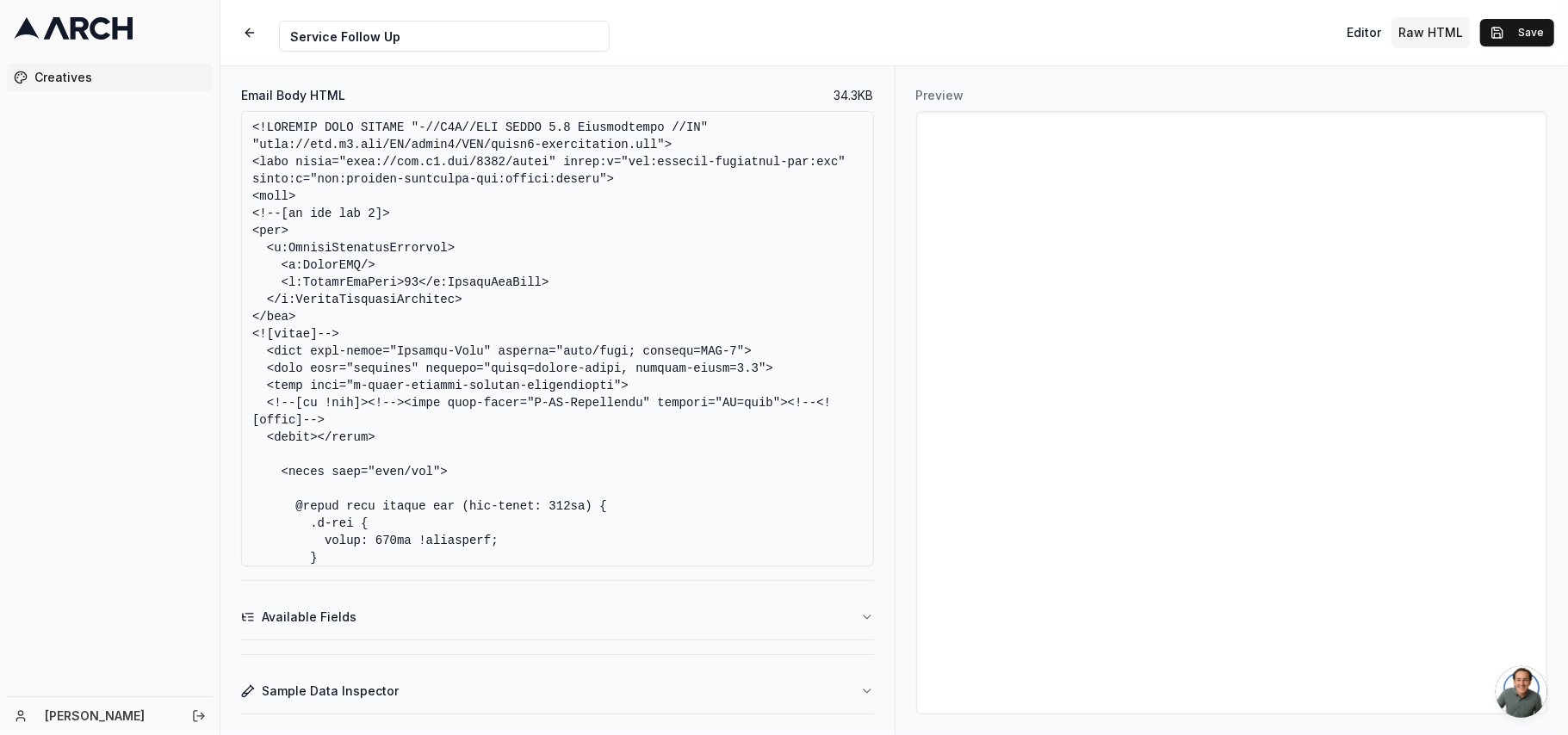
click at [380, 233] on textarea "Email Body HTML" at bounding box center [557, 339] width 633 height 456
click at [755, 456] on textarea "Email Body HTML" at bounding box center [557, 339] width 633 height 456
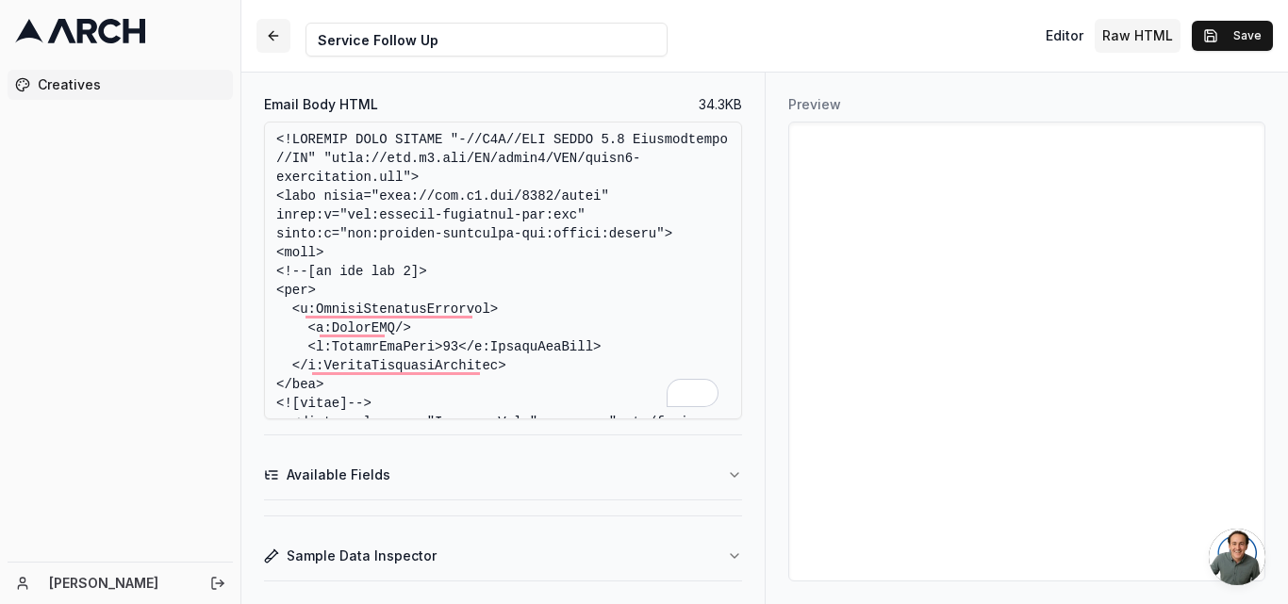
click at [274, 27] on button "button" at bounding box center [273, 36] width 34 height 34
